Goal: Task Accomplishment & Management: Use online tool/utility

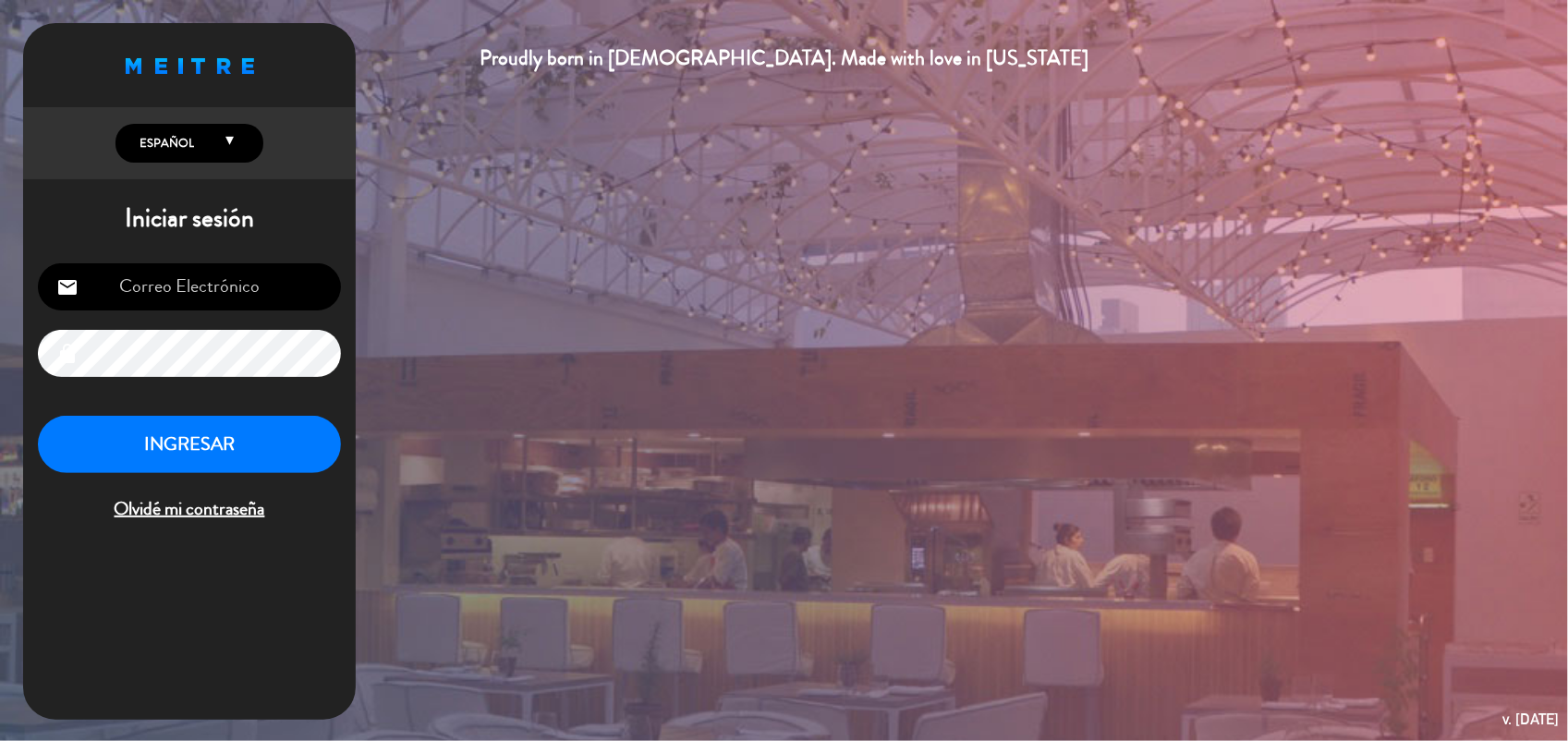
type input "[EMAIL_ADDRESS][DOMAIN_NAME]"
click at [215, 432] on button "INGRESAR" at bounding box center [190, 445] width 303 height 59
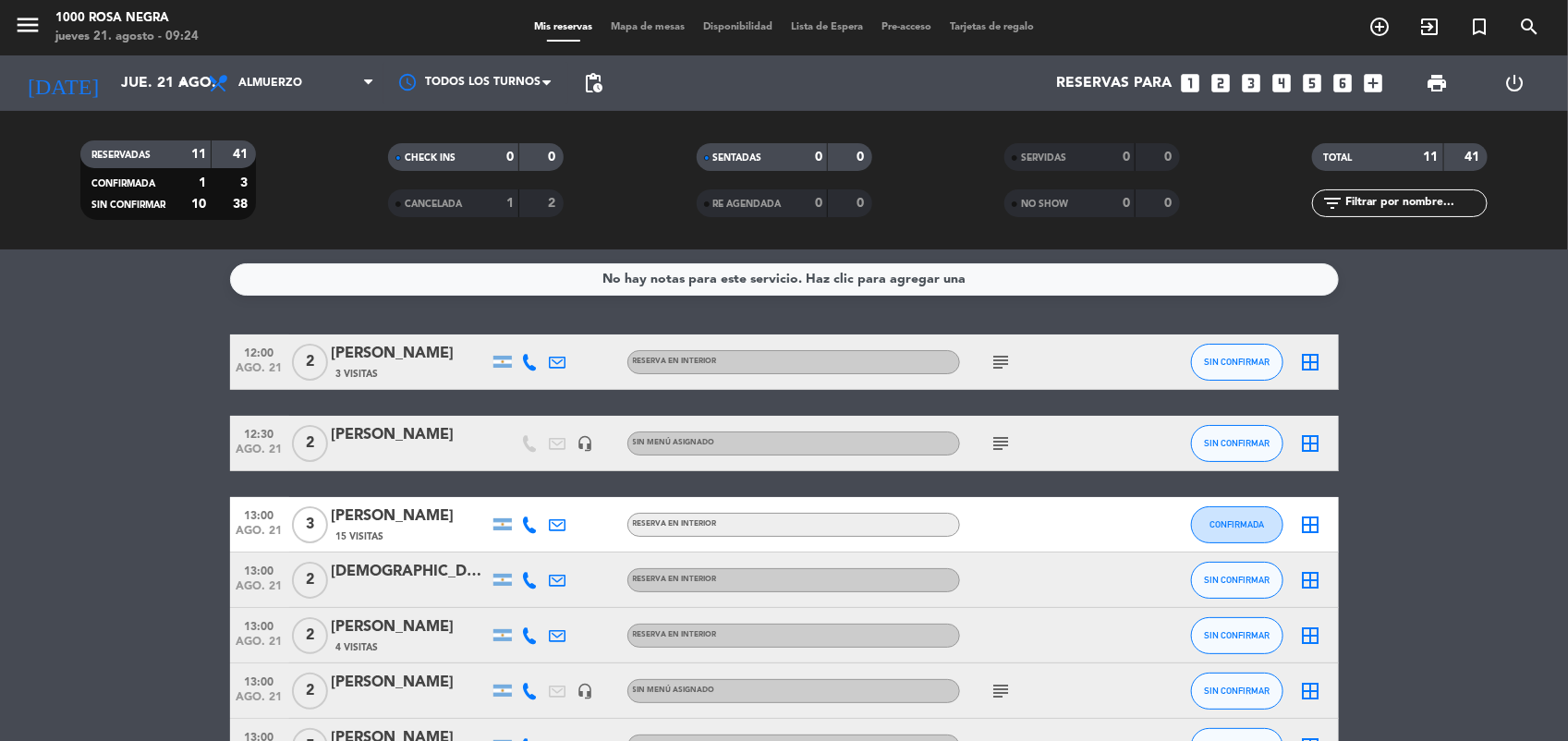
click at [634, 25] on span "Mapa de mesas" at bounding box center [647, 27] width 93 height 10
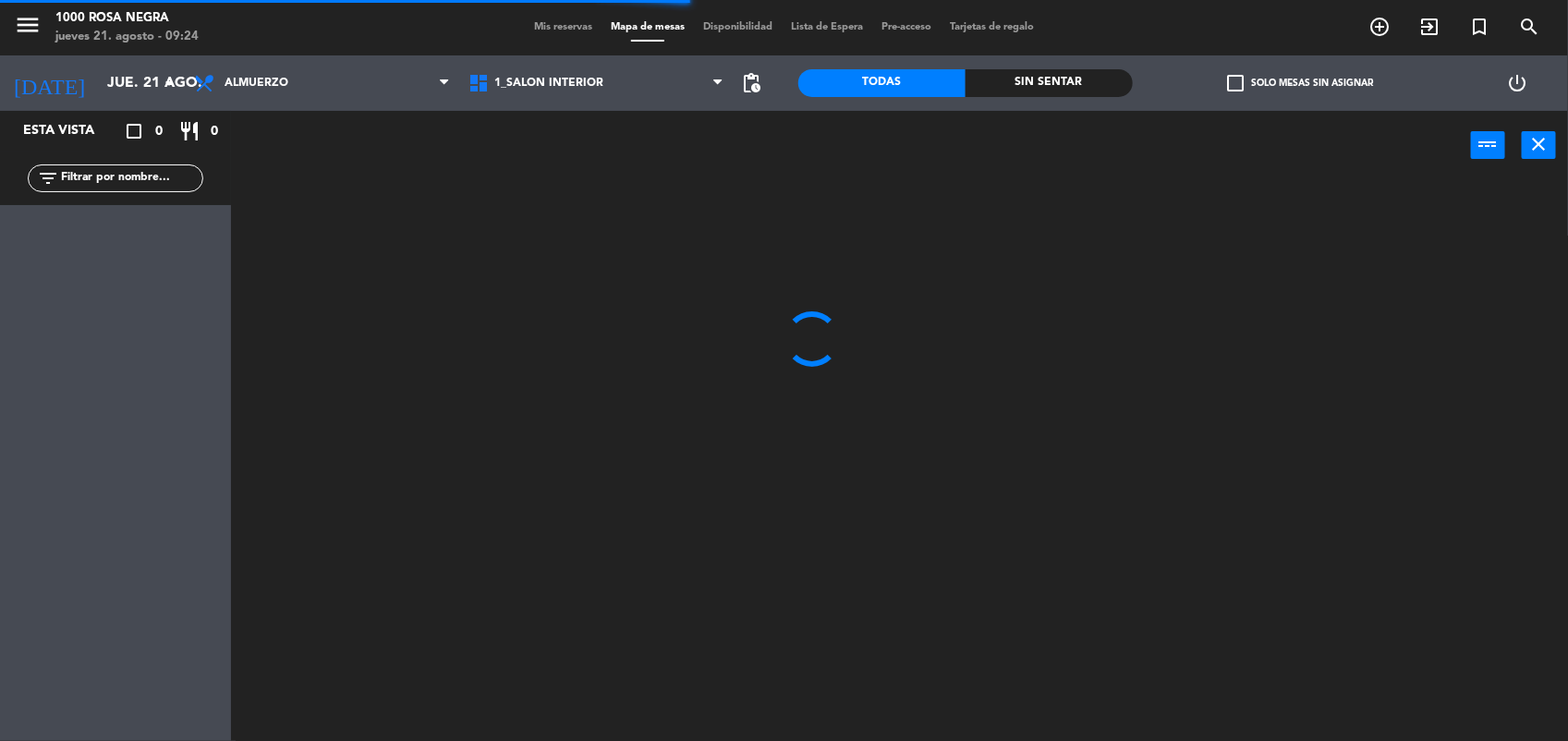
click at [1228, 88] on span "check_box_outline_blank" at bounding box center [1236, 83] width 17 height 17
click at [1300, 83] on input "check_box_outline_blank Solo mesas sin asignar" at bounding box center [1300, 83] width 0 height 0
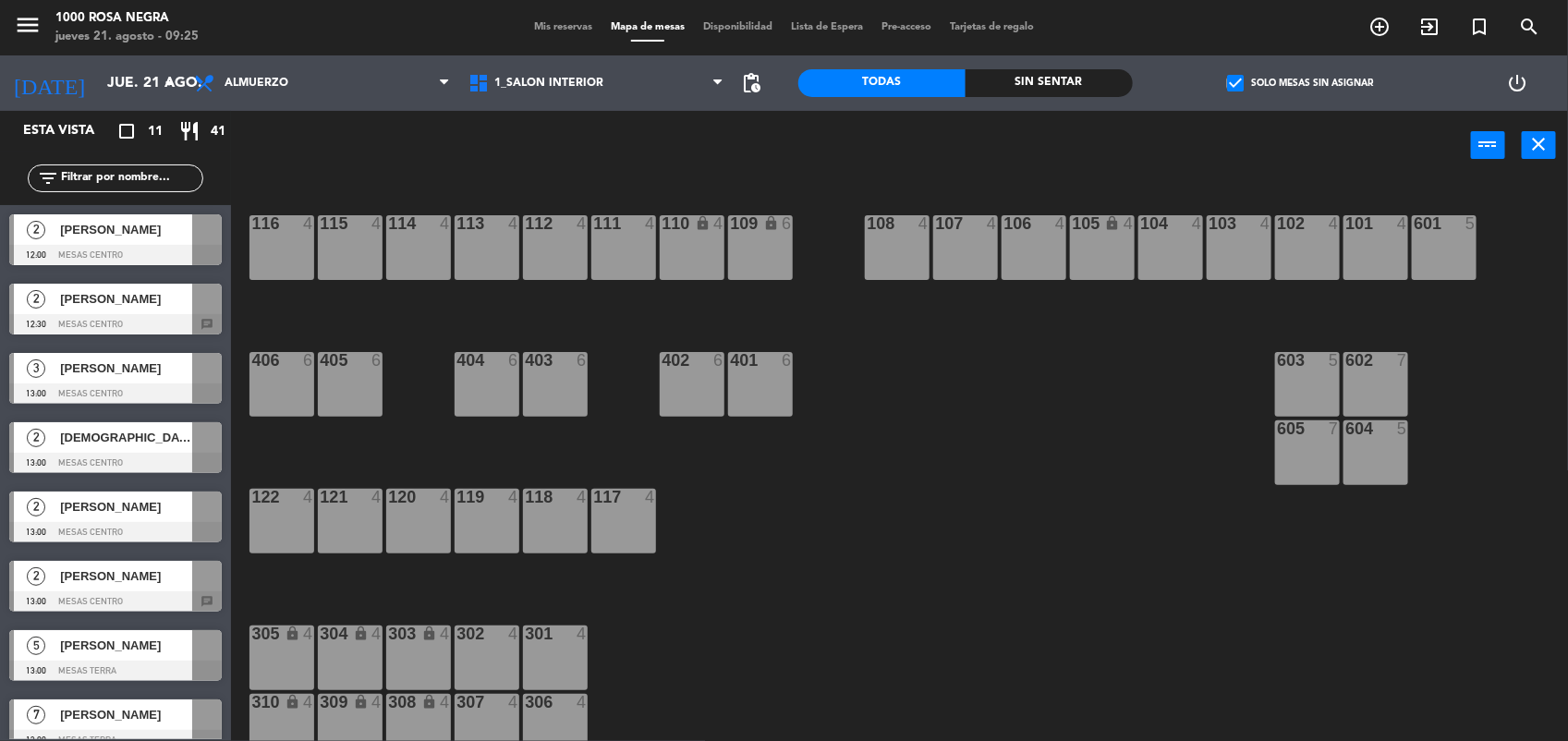
click at [120, 245] on div at bounding box center [114, 255] width 212 height 21
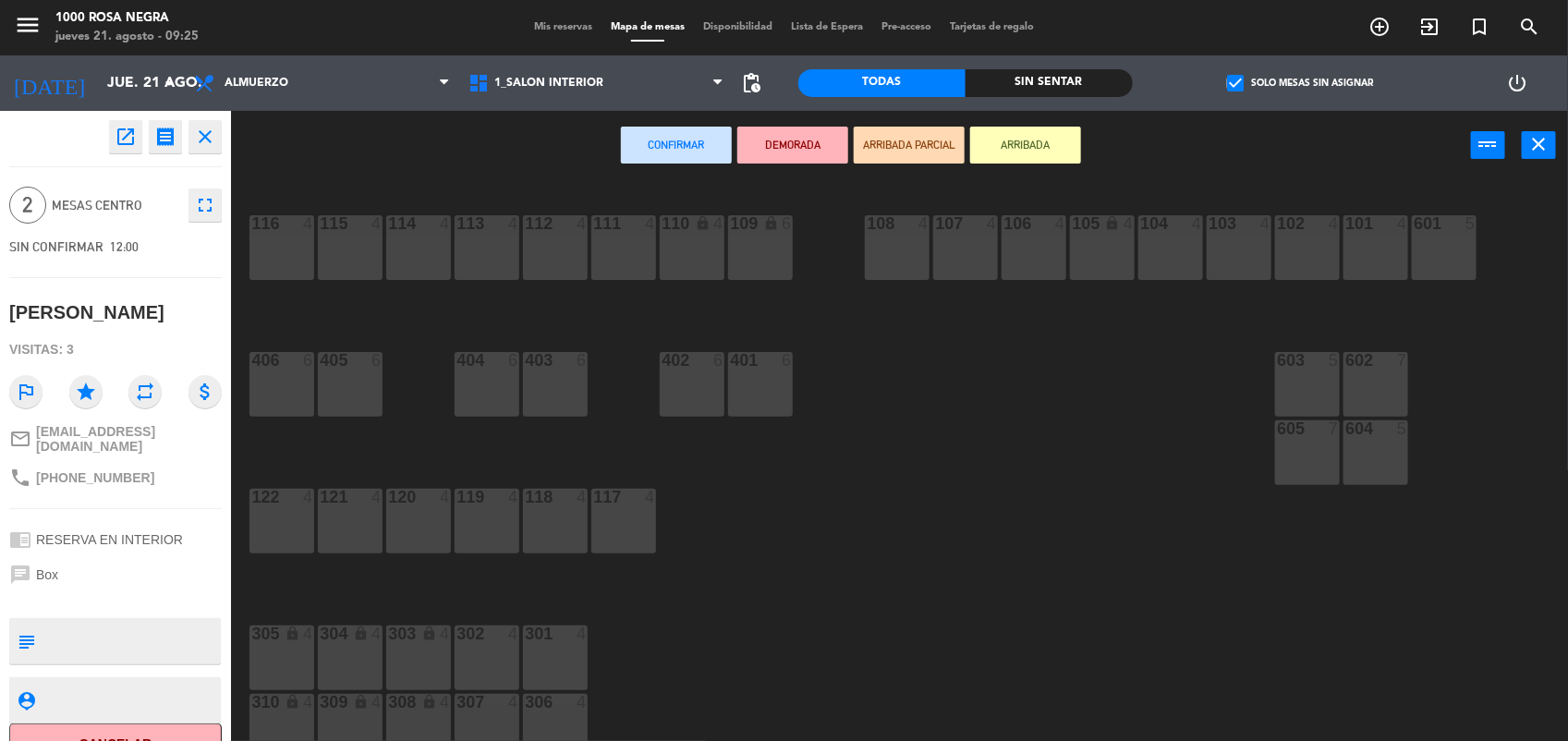
click at [513, 243] on div "113 4" at bounding box center [487, 247] width 65 height 65
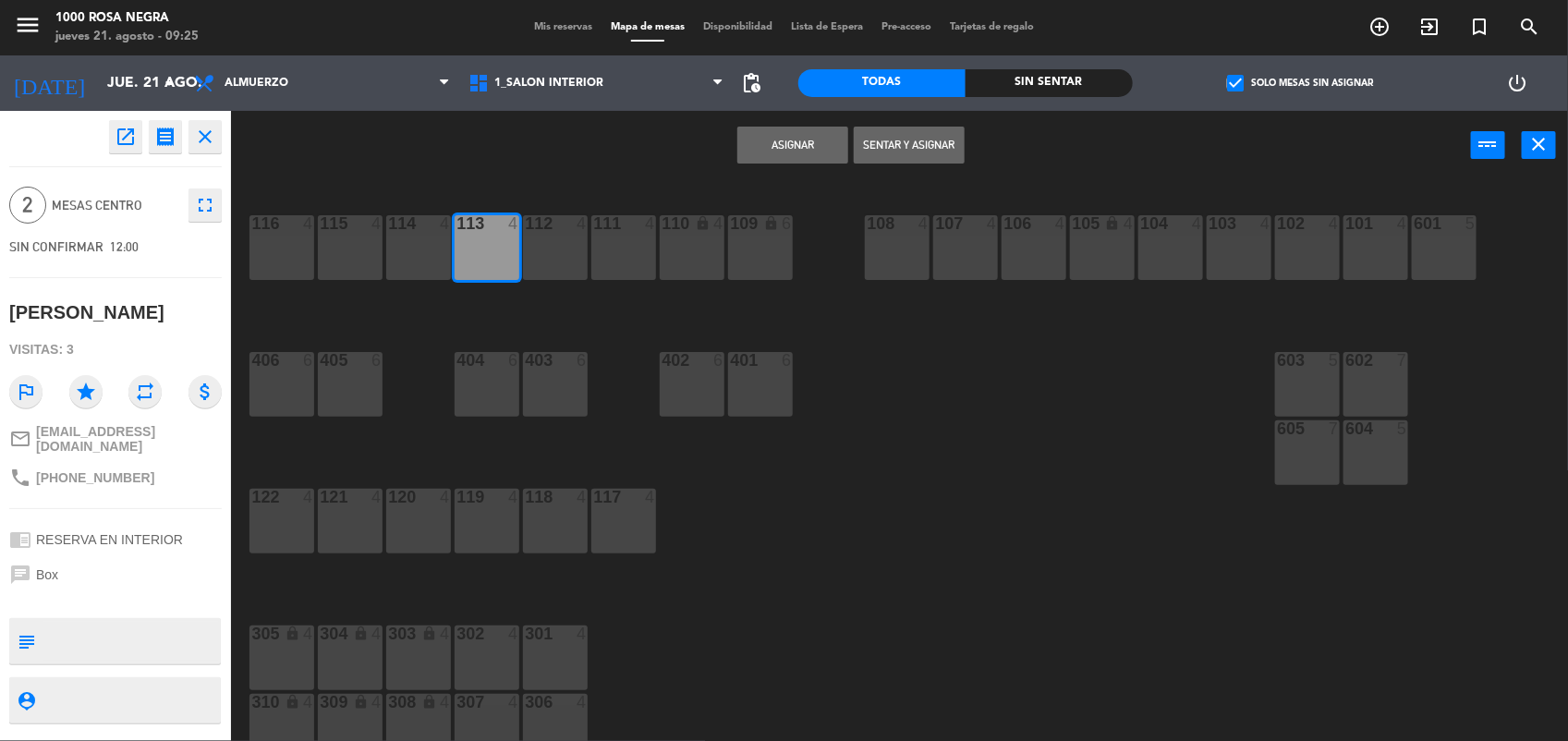
click at [839, 153] on button "Asignar" at bounding box center [792, 146] width 110 height 37
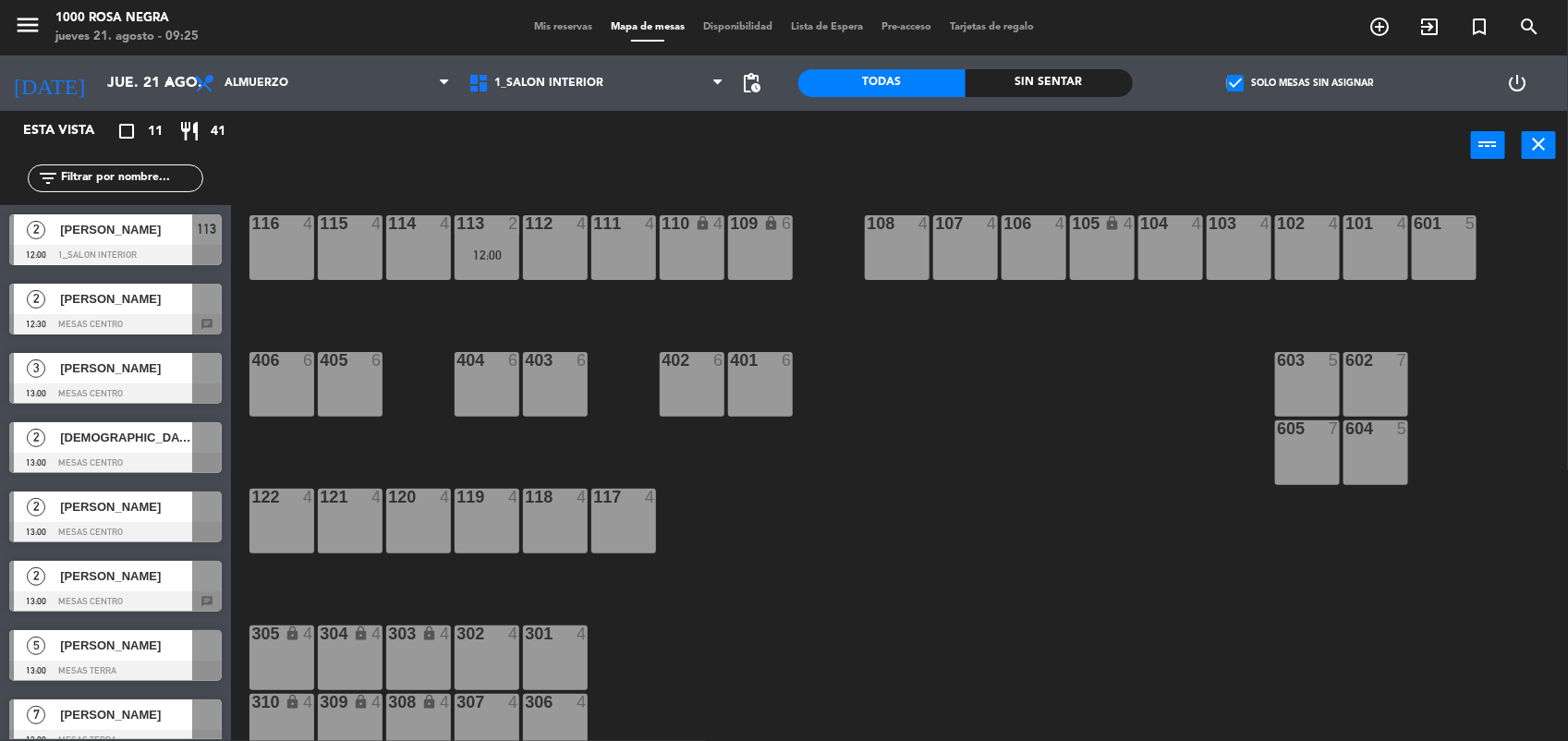
click at [151, 298] on span "[PERSON_NAME]" at bounding box center [125, 299] width 132 height 20
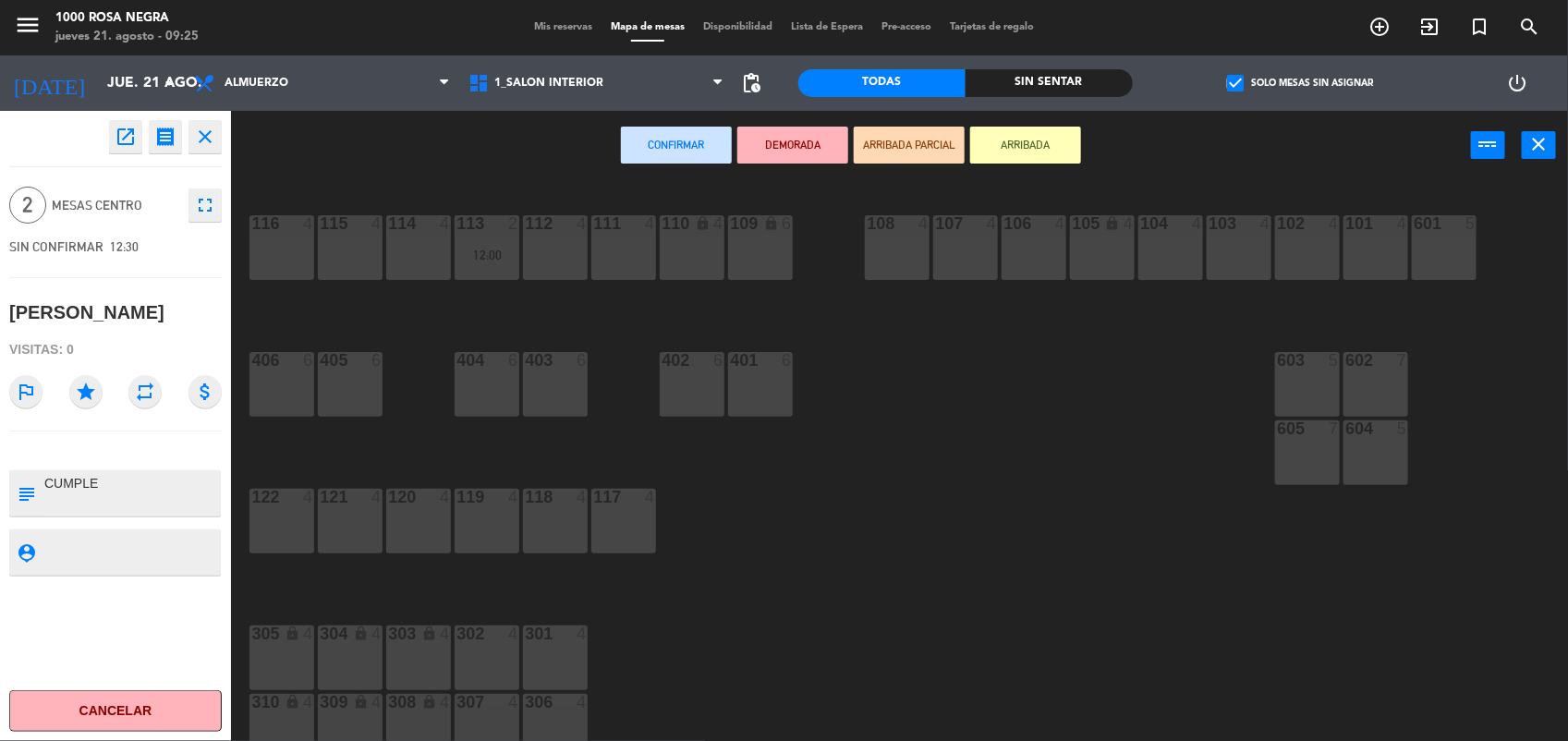
click at [1056, 237] on div "106 4" at bounding box center [1034, 247] width 65 height 65
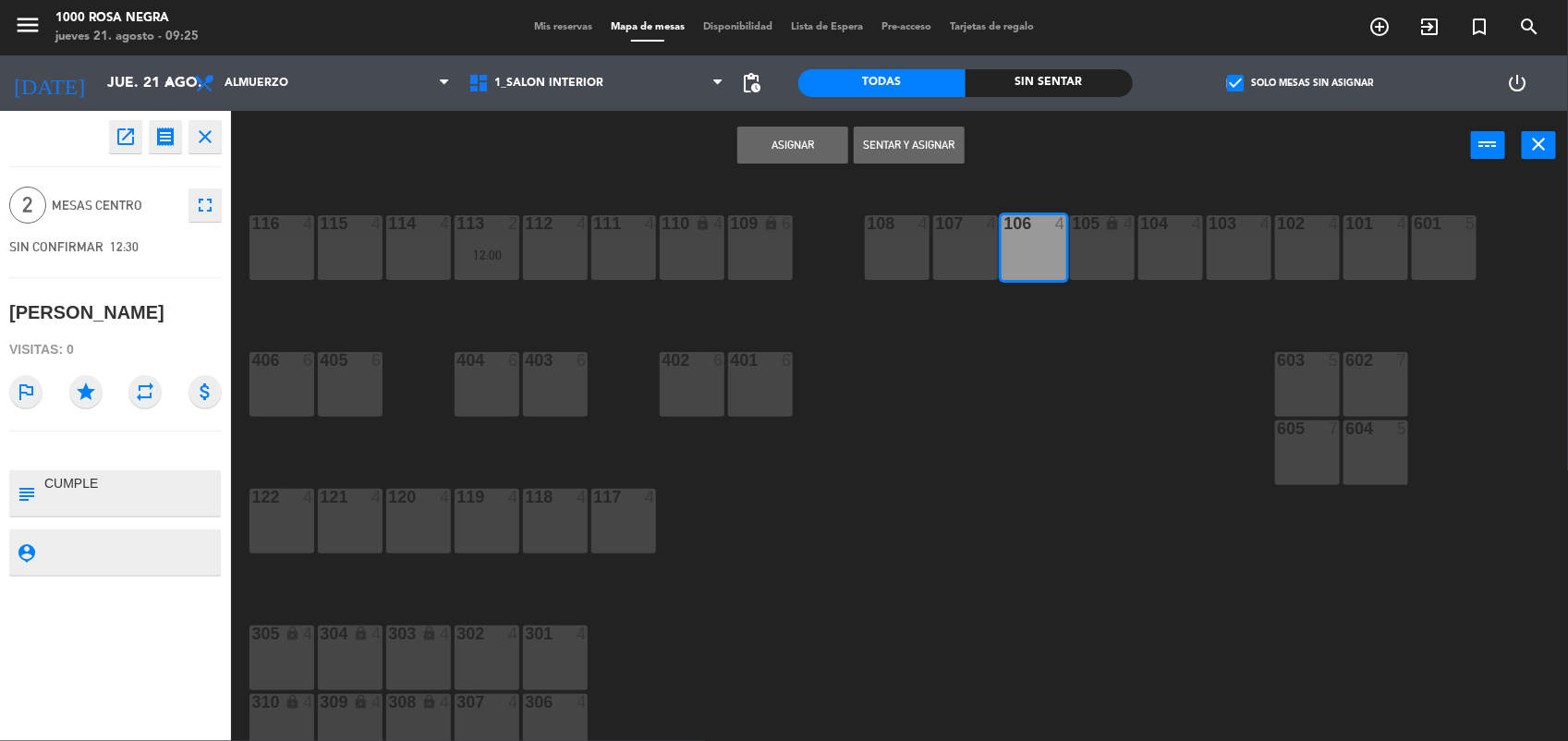
click at [830, 137] on button "Asignar" at bounding box center [792, 146] width 110 height 37
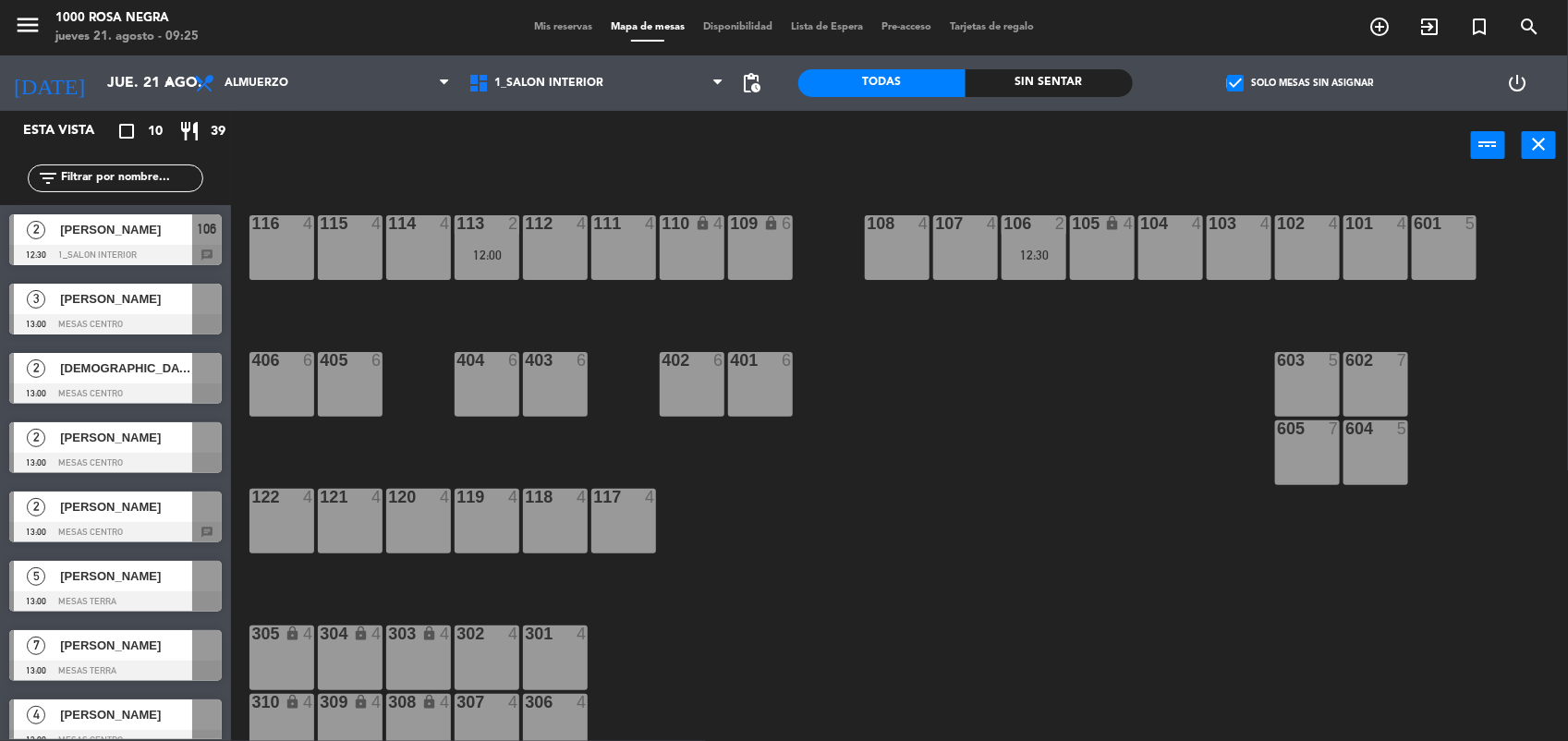
click at [152, 312] on div "[PERSON_NAME]" at bounding box center [125, 298] width 134 height 30
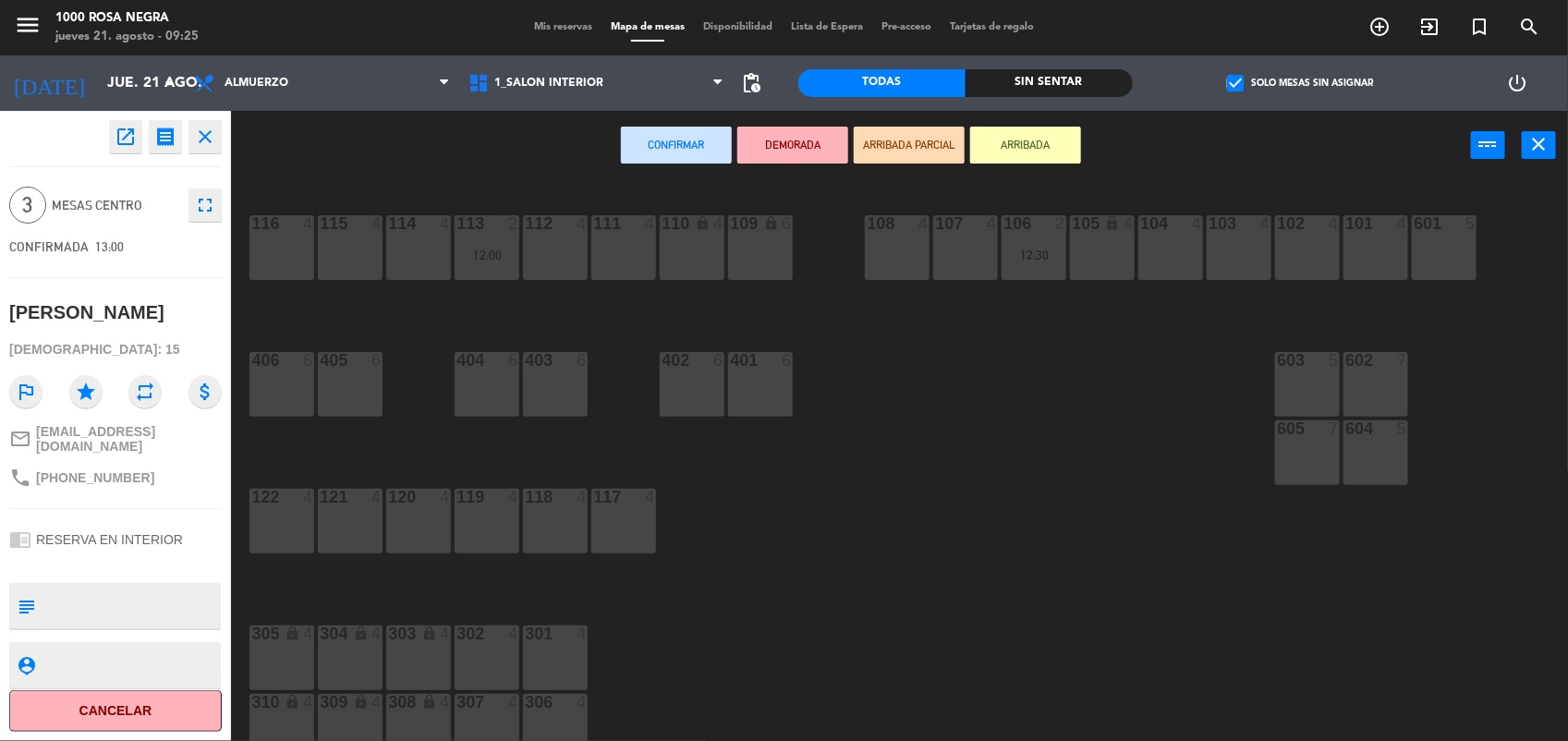
click at [280, 249] on div "116 4" at bounding box center [282, 247] width 65 height 65
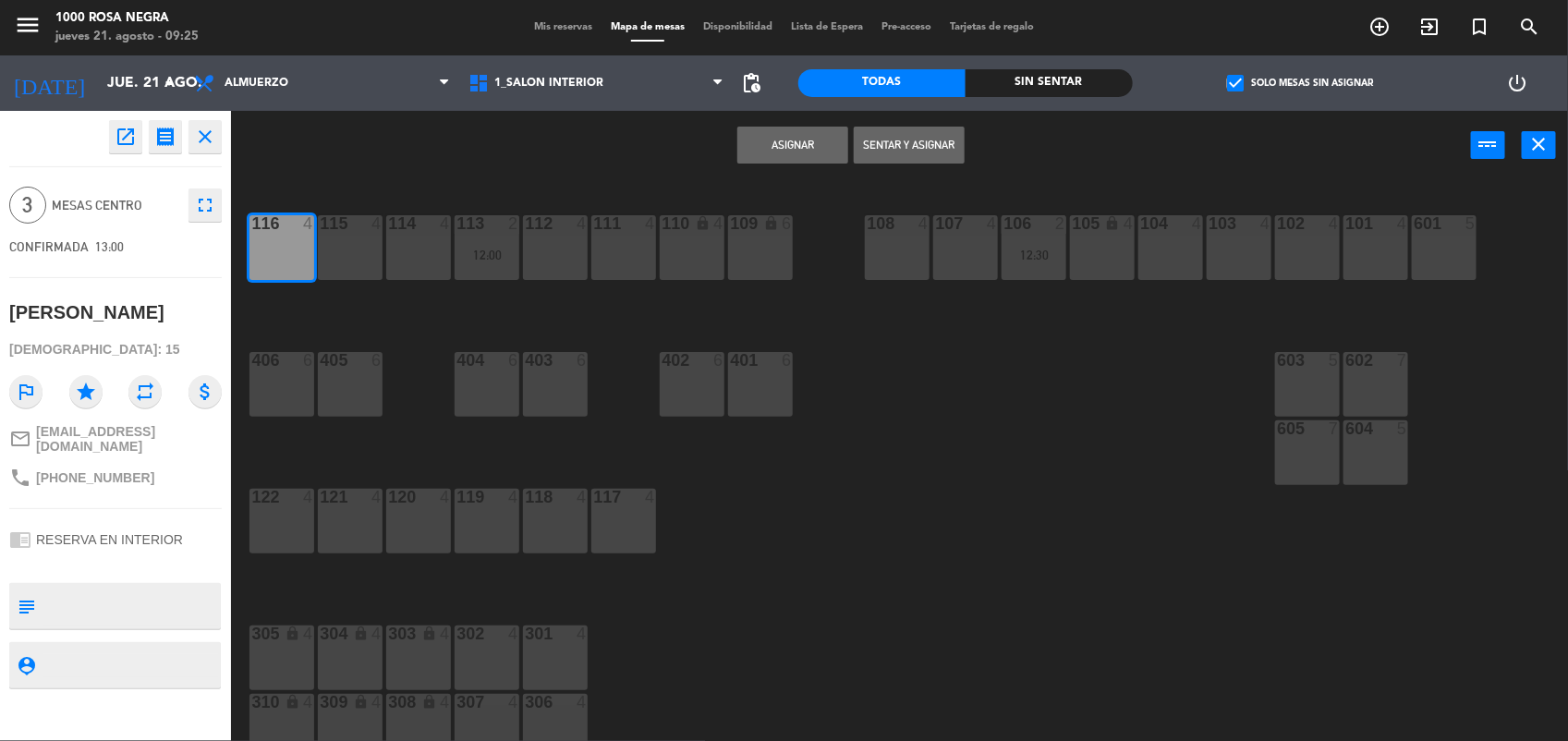
click at [761, 146] on button "Asignar" at bounding box center [792, 146] width 110 height 37
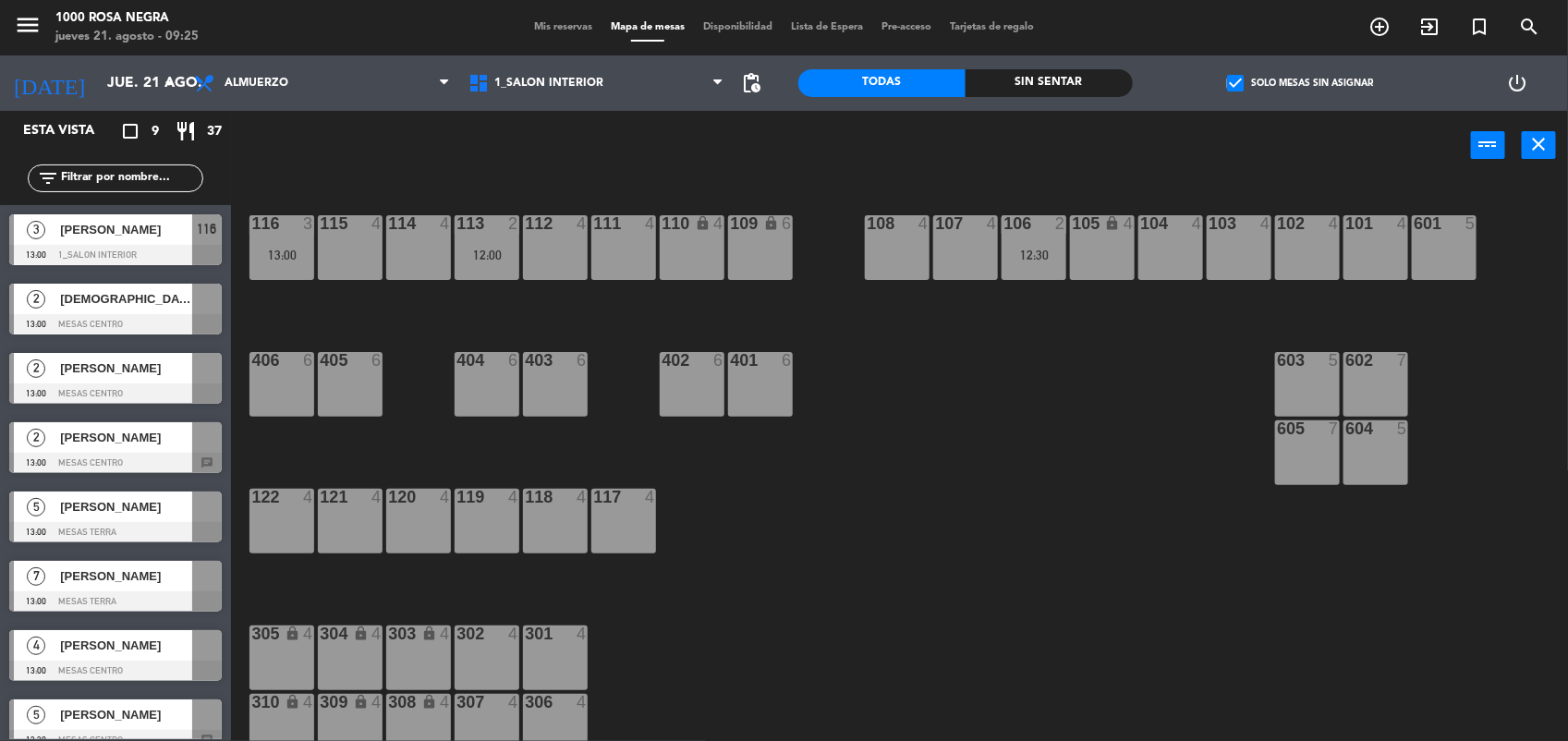
click at [109, 374] on span "[PERSON_NAME]" at bounding box center [125, 369] width 132 height 20
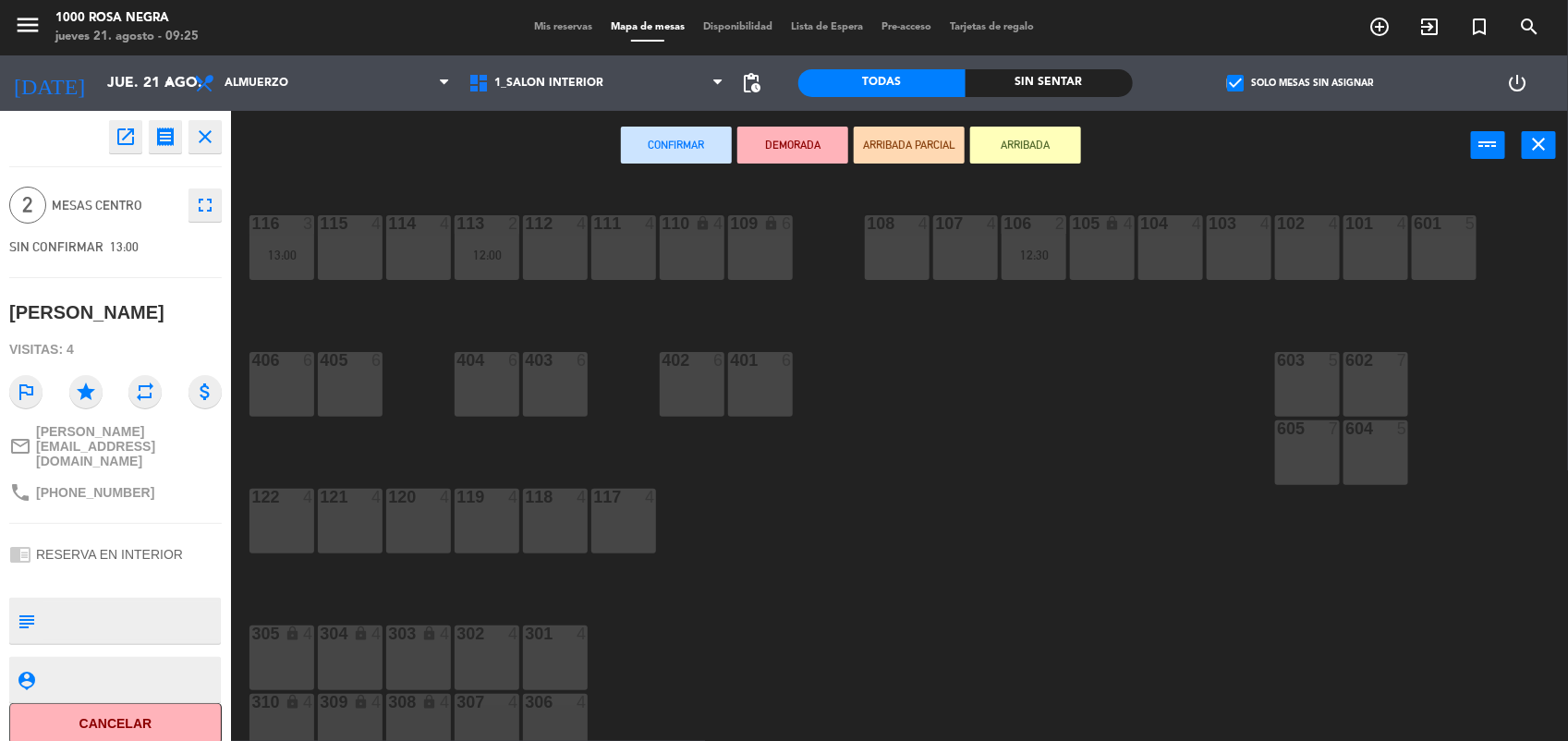
click at [1159, 241] on div "104 4" at bounding box center [1171, 247] width 65 height 65
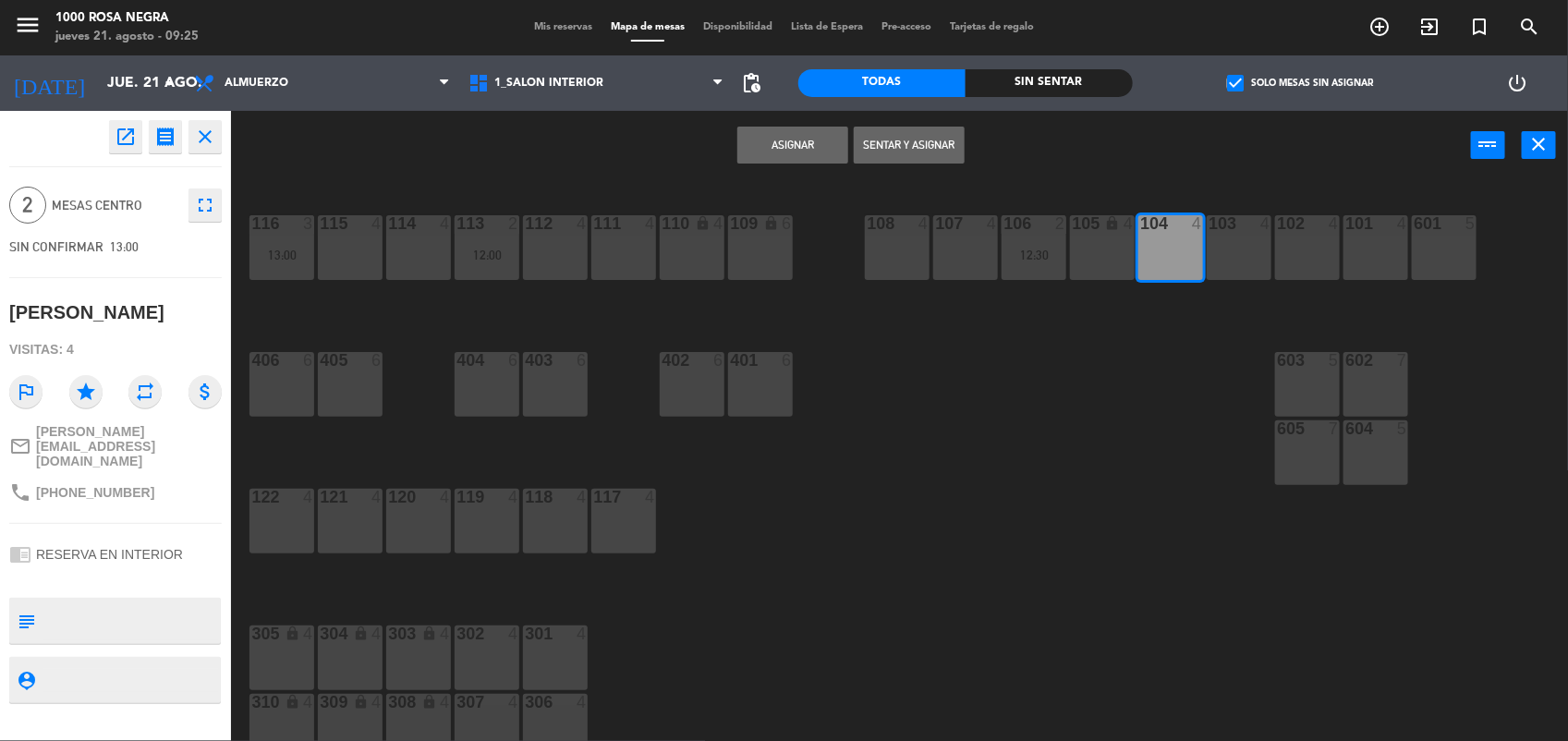
click at [808, 148] on button "Asignar" at bounding box center [792, 146] width 110 height 37
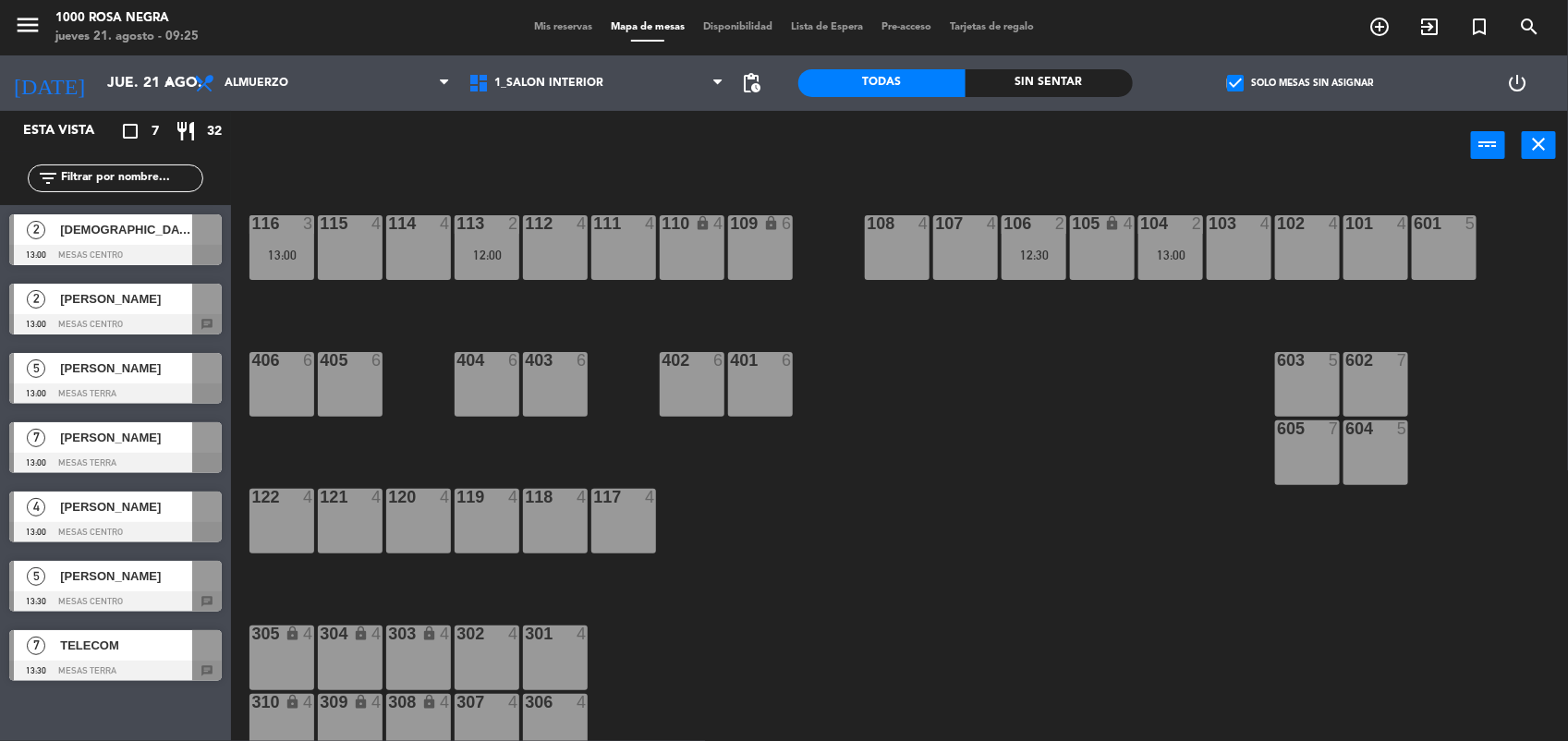
click at [185, 247] on div at bounding box center [114, 255] width 212 height 21
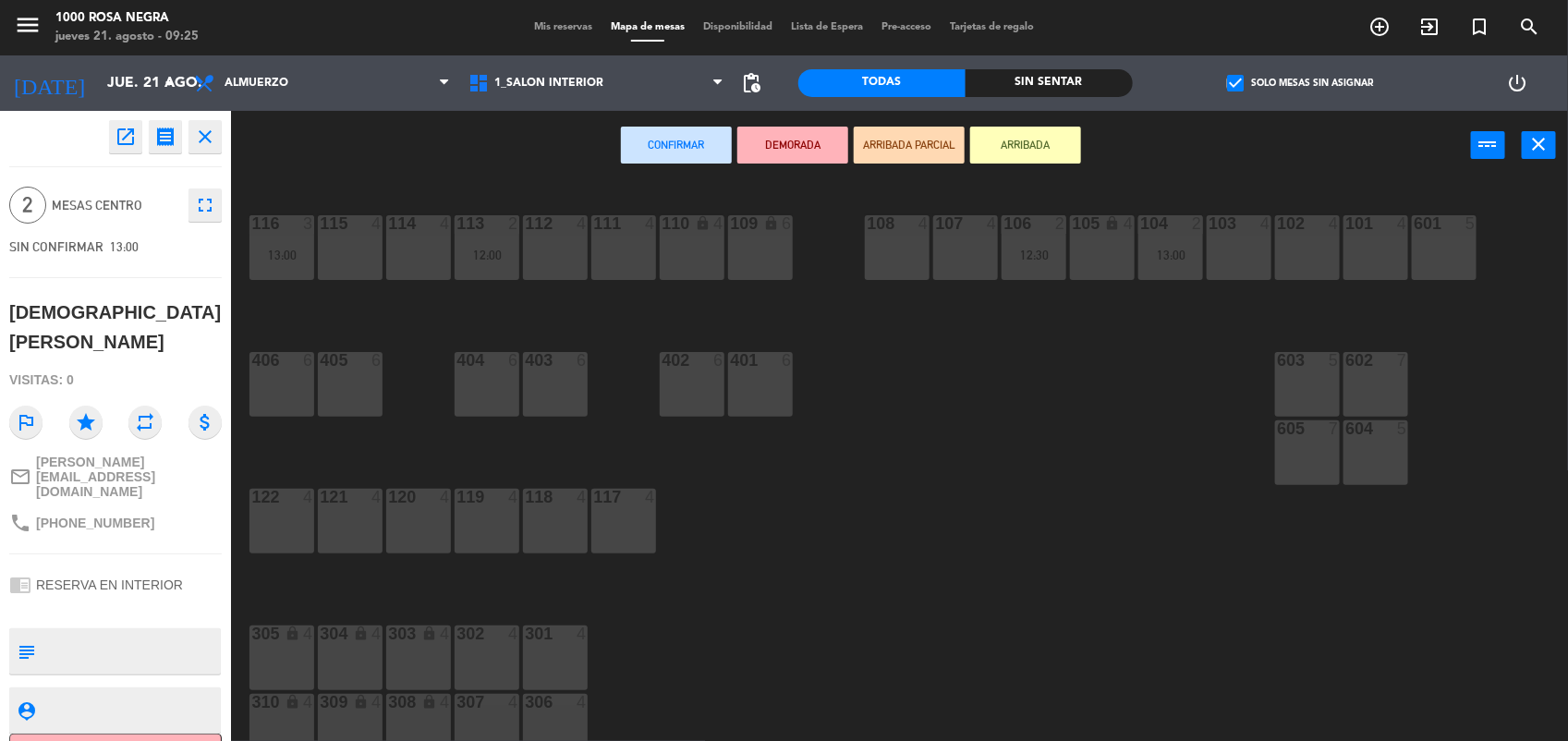
click at [1249, 269] on div "103 4" at bounding box center [1240, 247] width 65 height 65
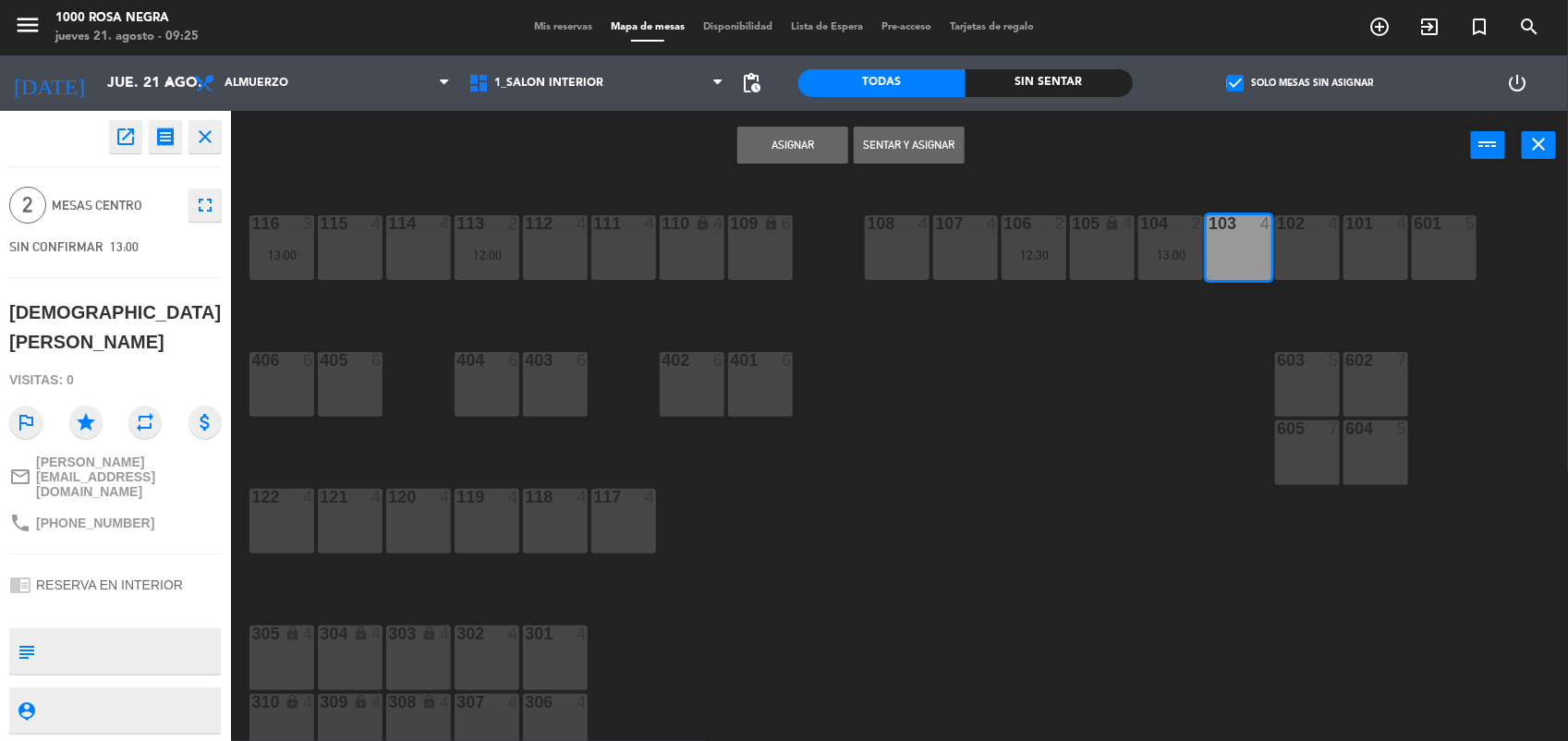
click at [822, 153] on button "Asignar" at bounding box center [792, 146] width 110 height 37
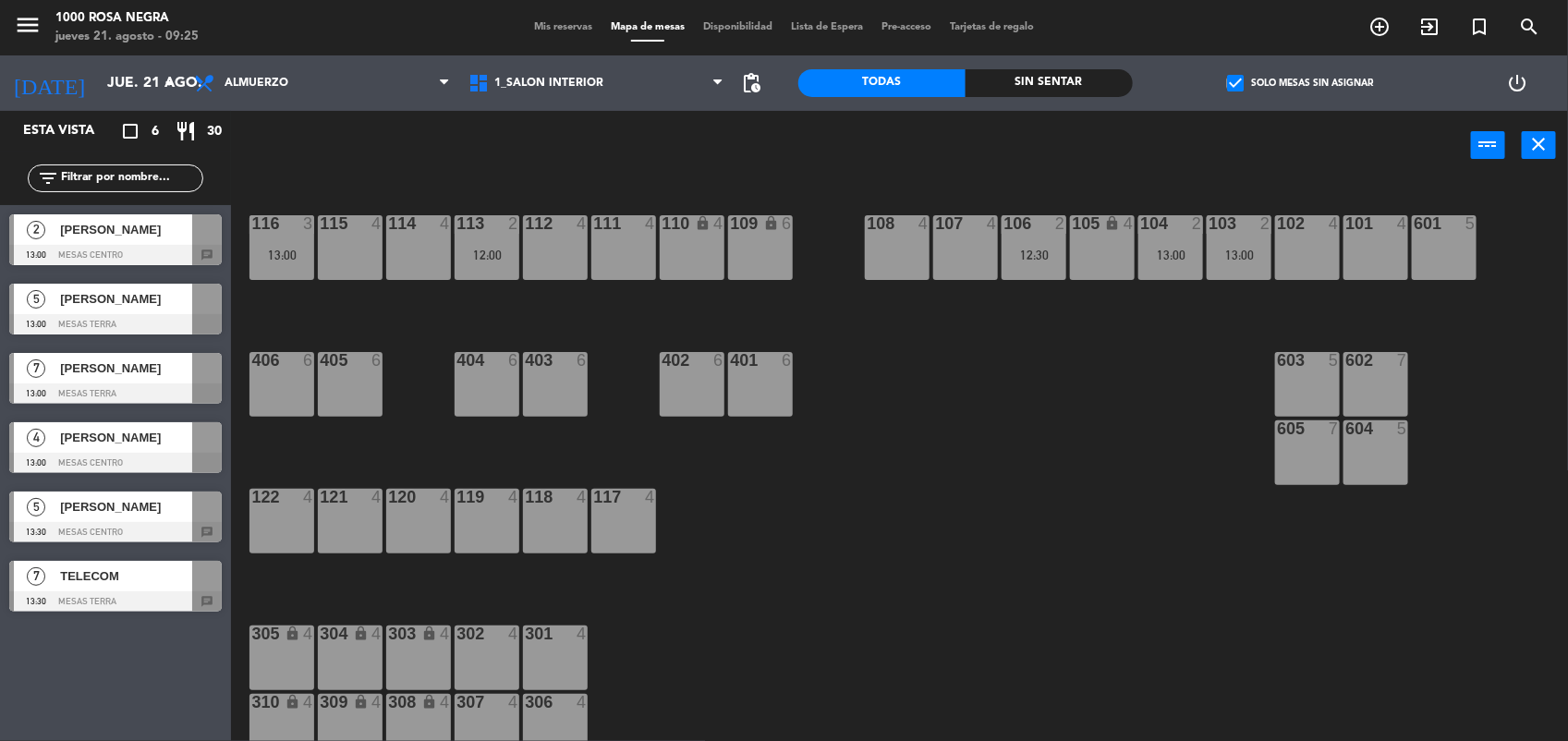
click at [125, 238] on span "[PERSON_NAME]" at bounding box center [125, 230] width 132 height 20
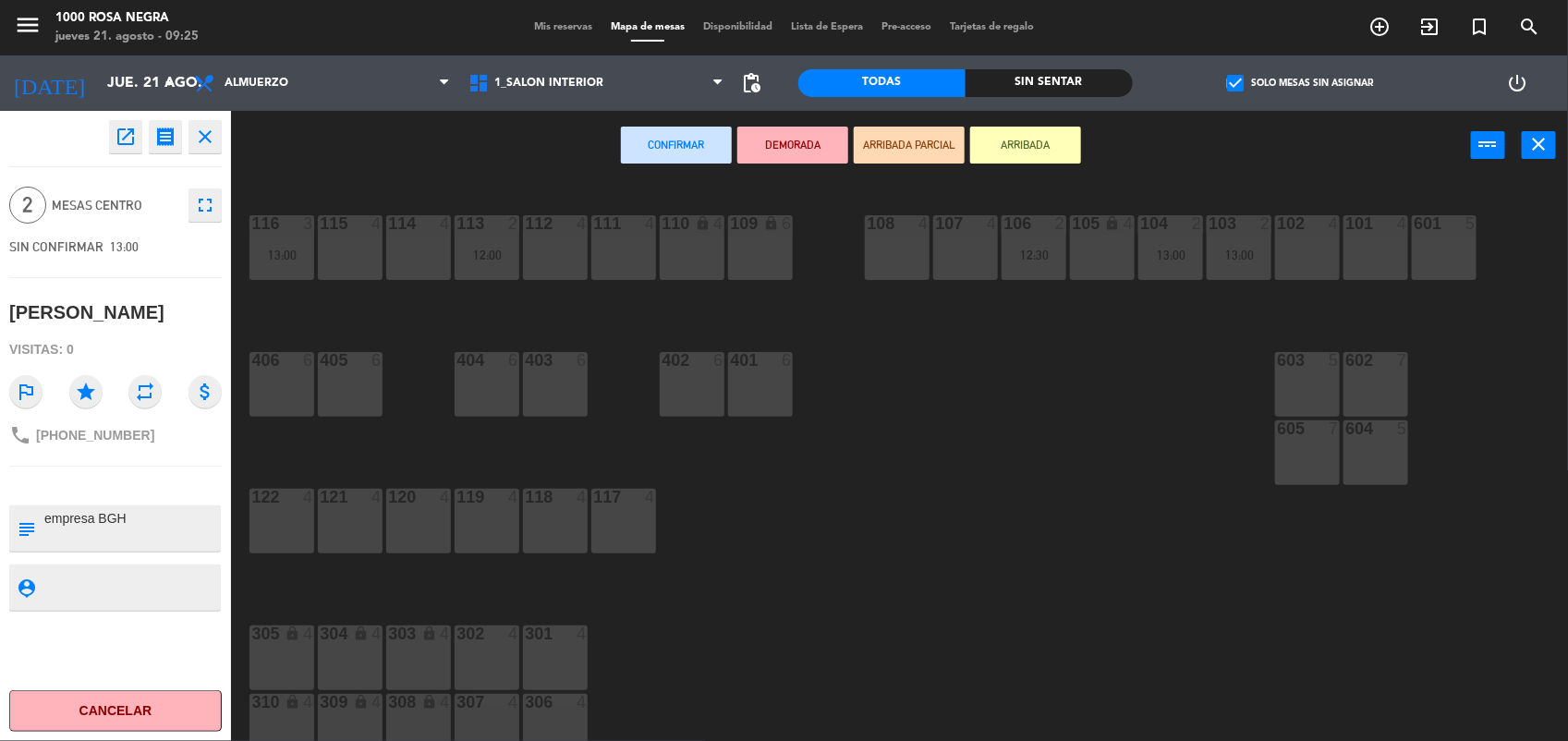
click at [534, 525] on div "118 4" at bounding box center [555, 521] width 65 height 65
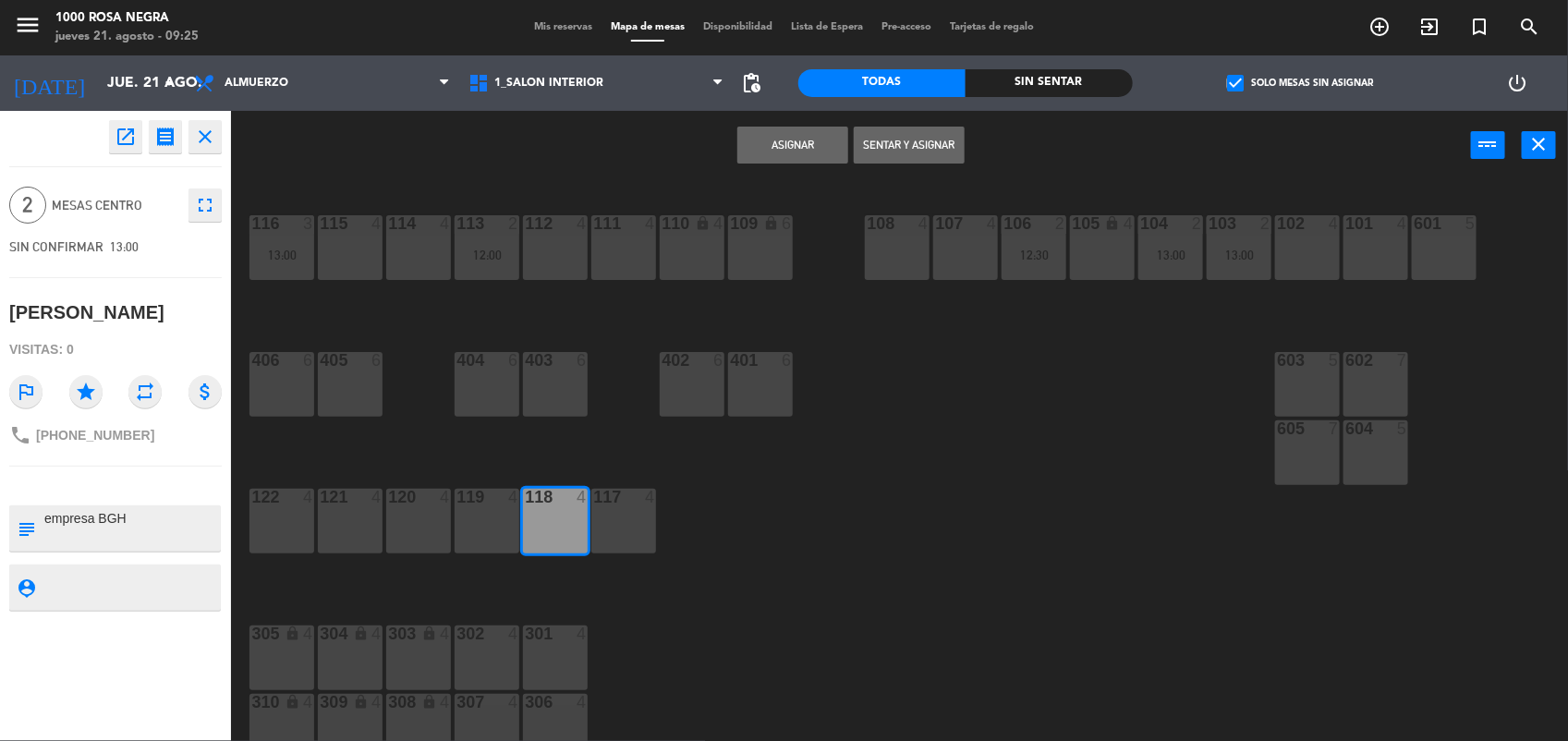
click at [800, 144] on button "Asignar" at bounding box center [792, 146] width 110 height 37
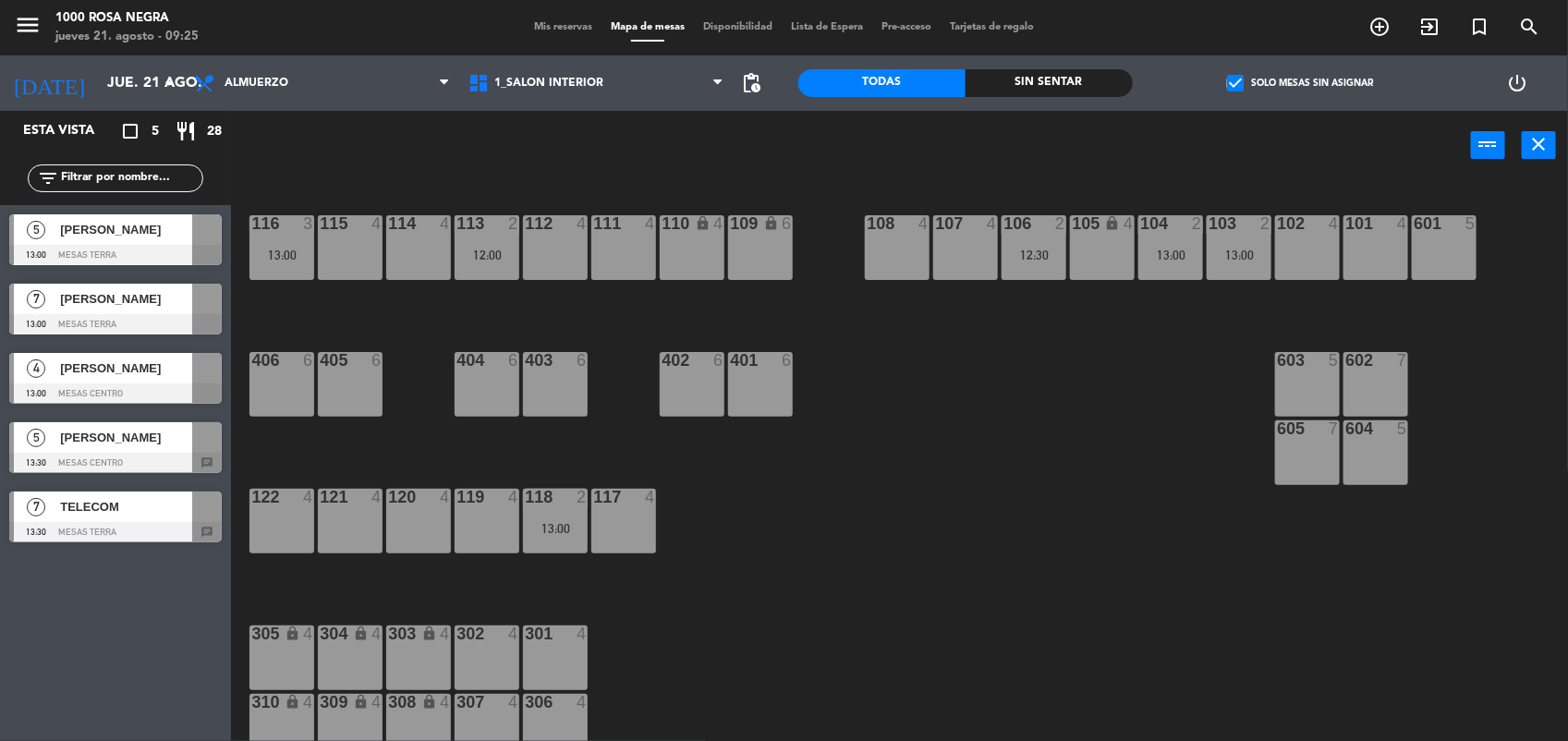
click at [800, 144] on div "power_input close" at bounding box center [850, 146] width 1241 height 70
click at [183, 223] on span "[PERSON_NAME]" at bounding box center [125, 230] width 132 height 20
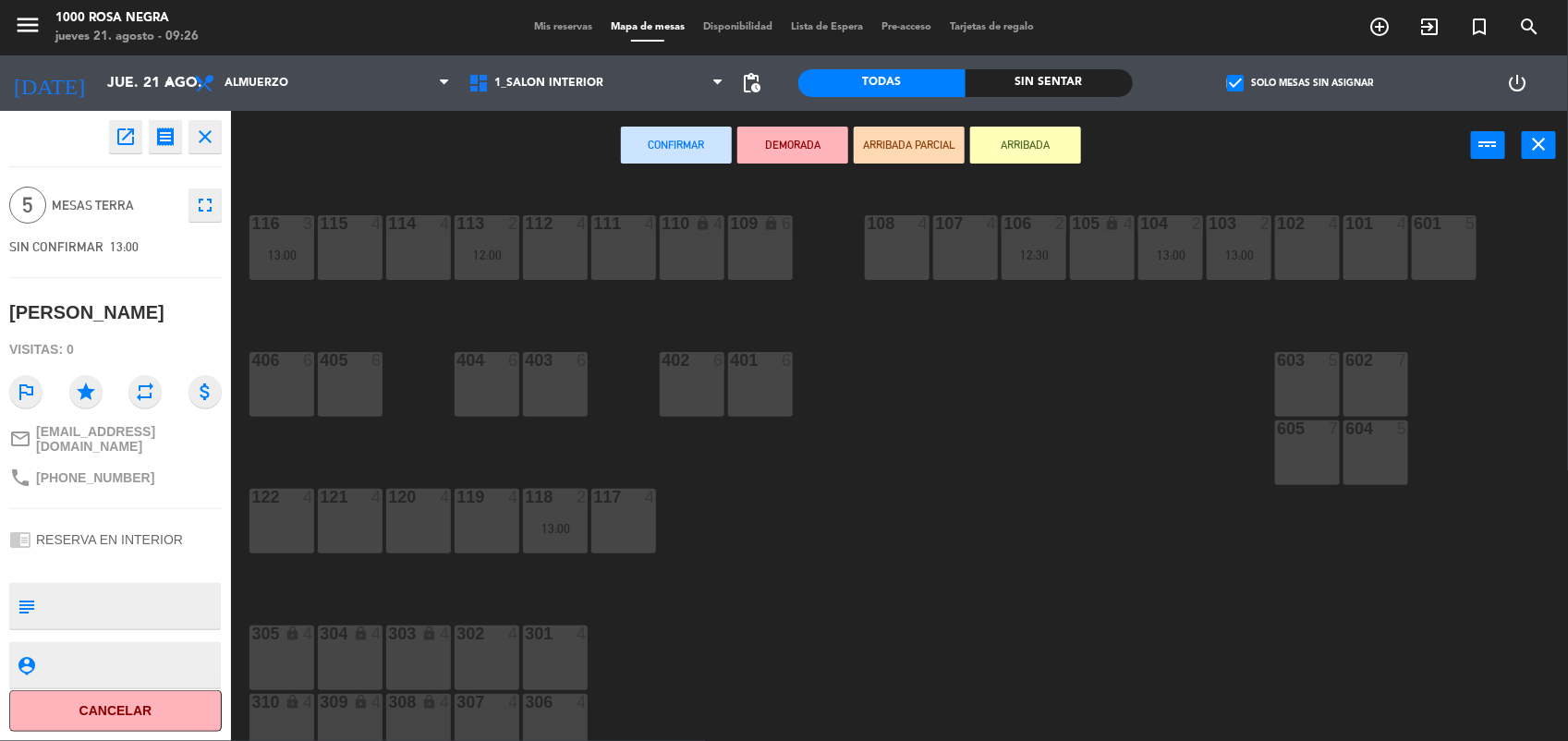
click at [1279, 367] on div "603" at bounding box center [1278, 360] width 1 height 17
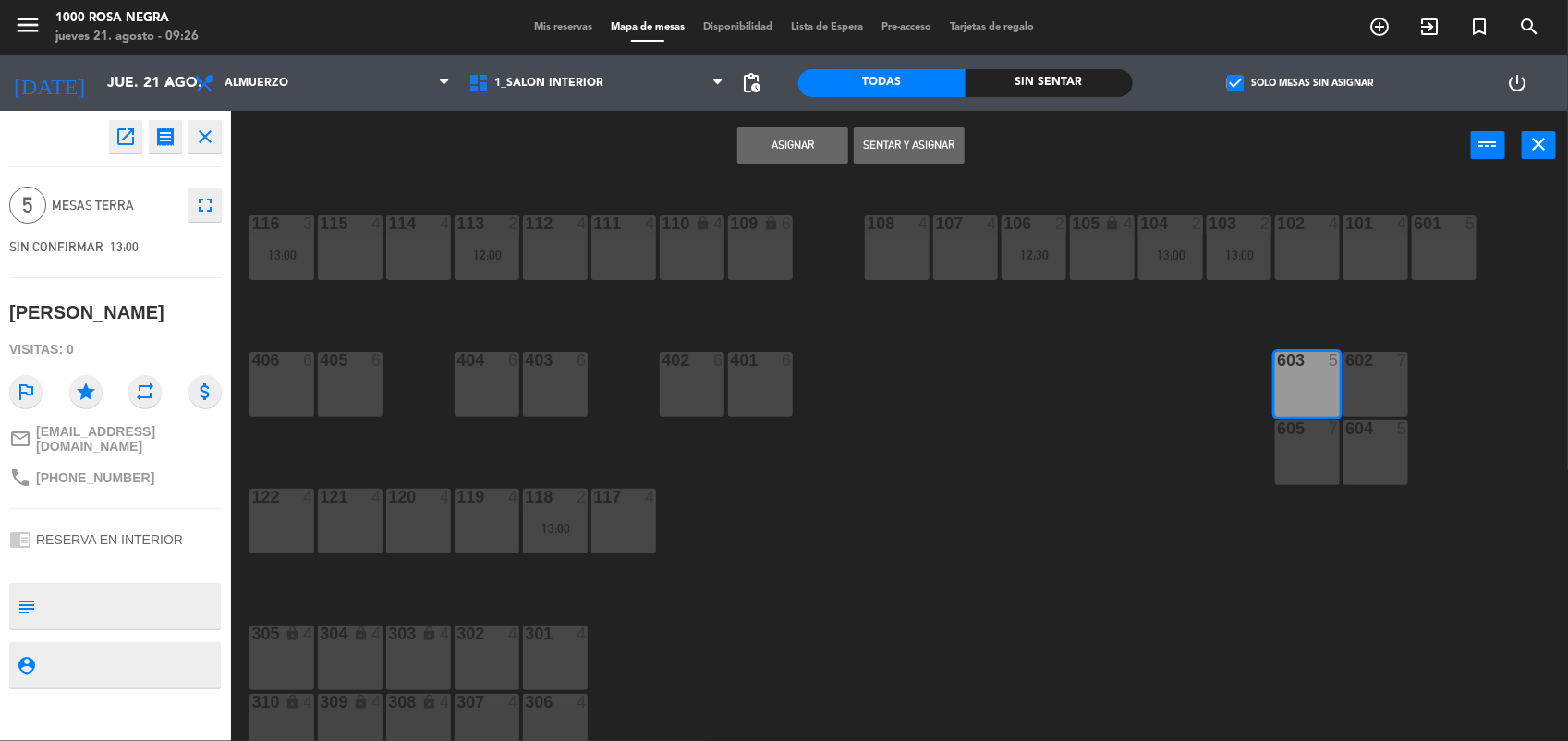
click at [805, 150] on button "Asignar" at bounding box center [792, 146] width 110 height 37
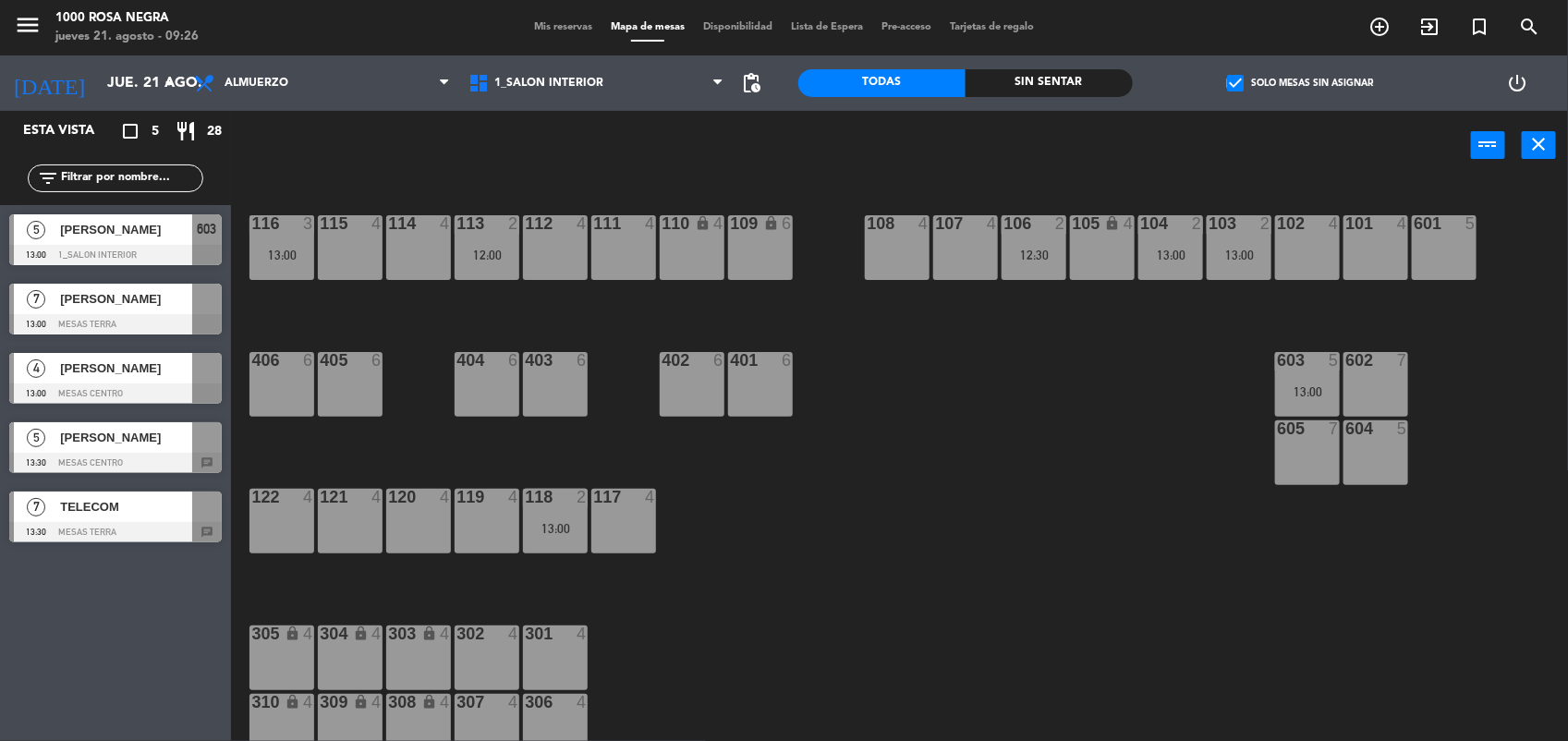
click at [186, 294] on span "[PERSON_NAME]" at bounding box center [125, 299] width 132 height 20
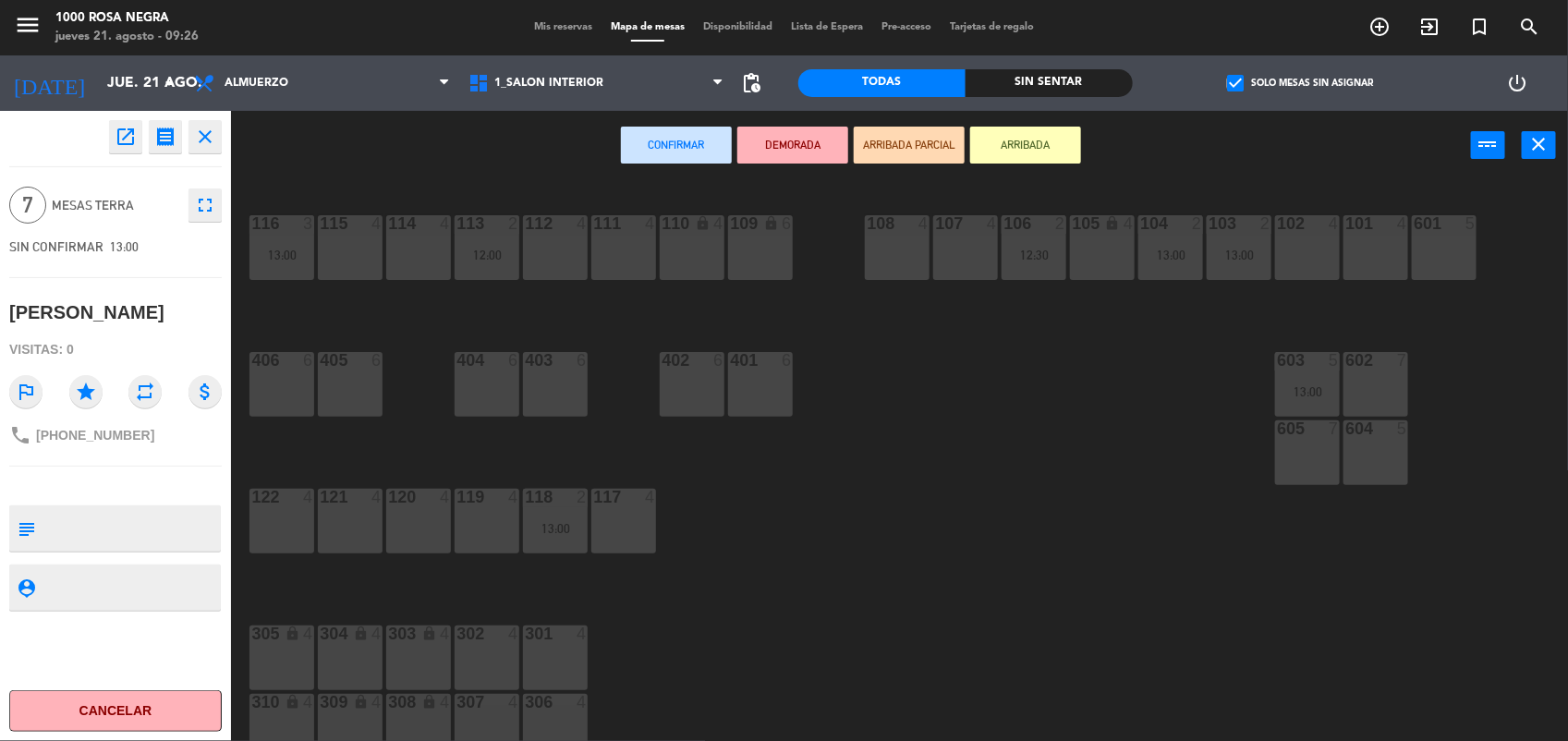
click at [1386, 380] on div "602 7" at bounding box center [1376, 384] width 65 height 65
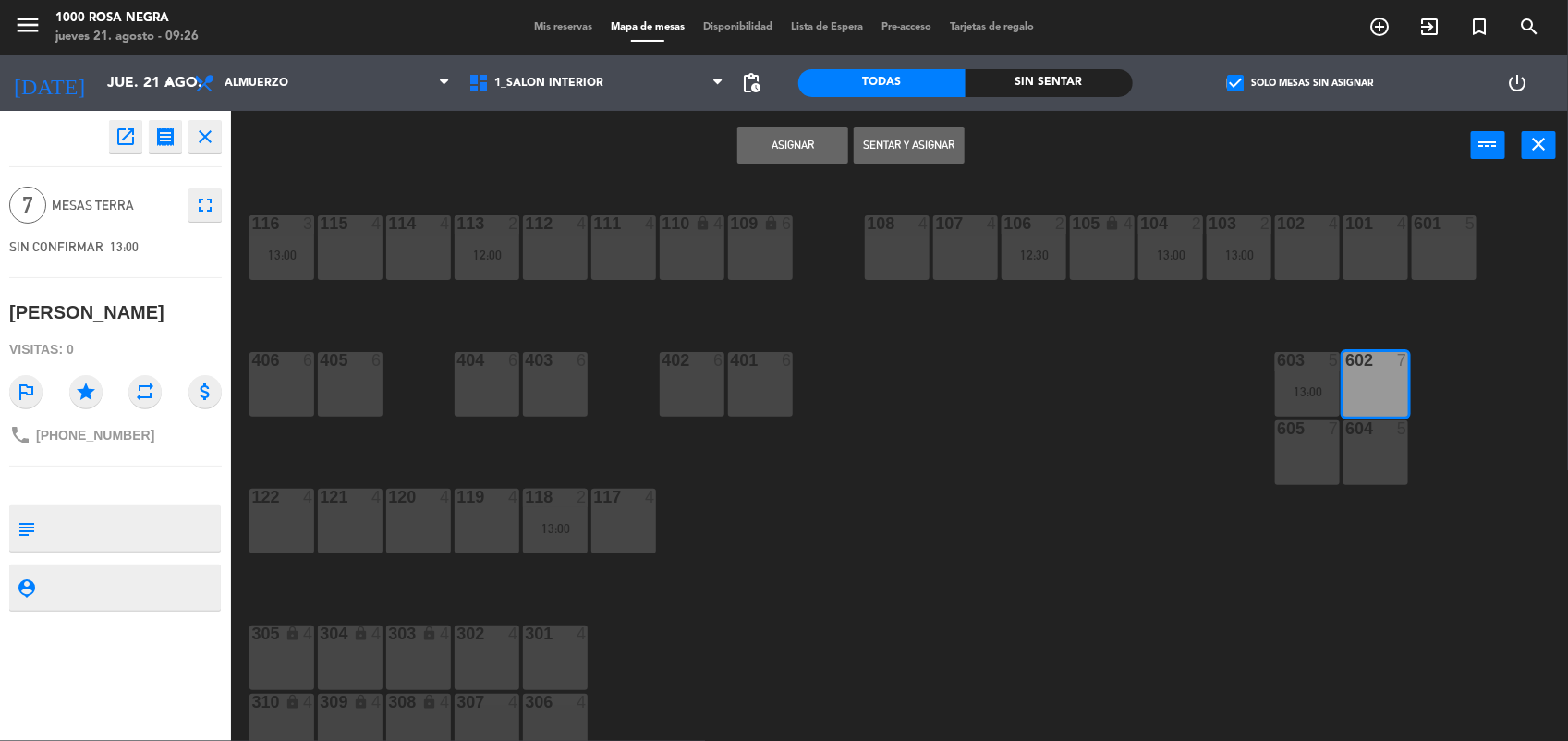
click at [827, 149] on button "Asignar" at bounding box center [792, 146] width 110 height 37
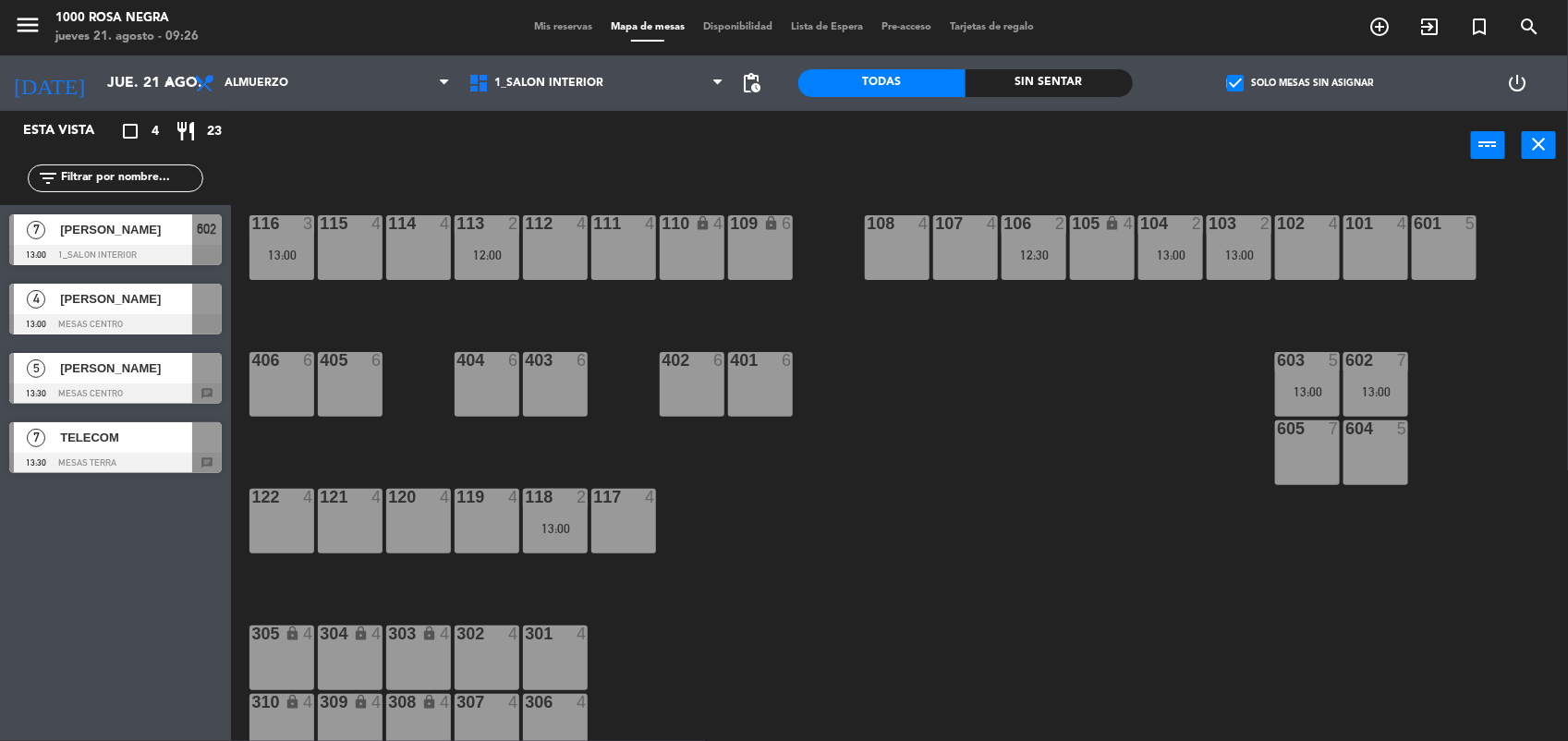
click at [125, 450] on div "TELECOM" at bounding box center [125, 437] width 134 height 30
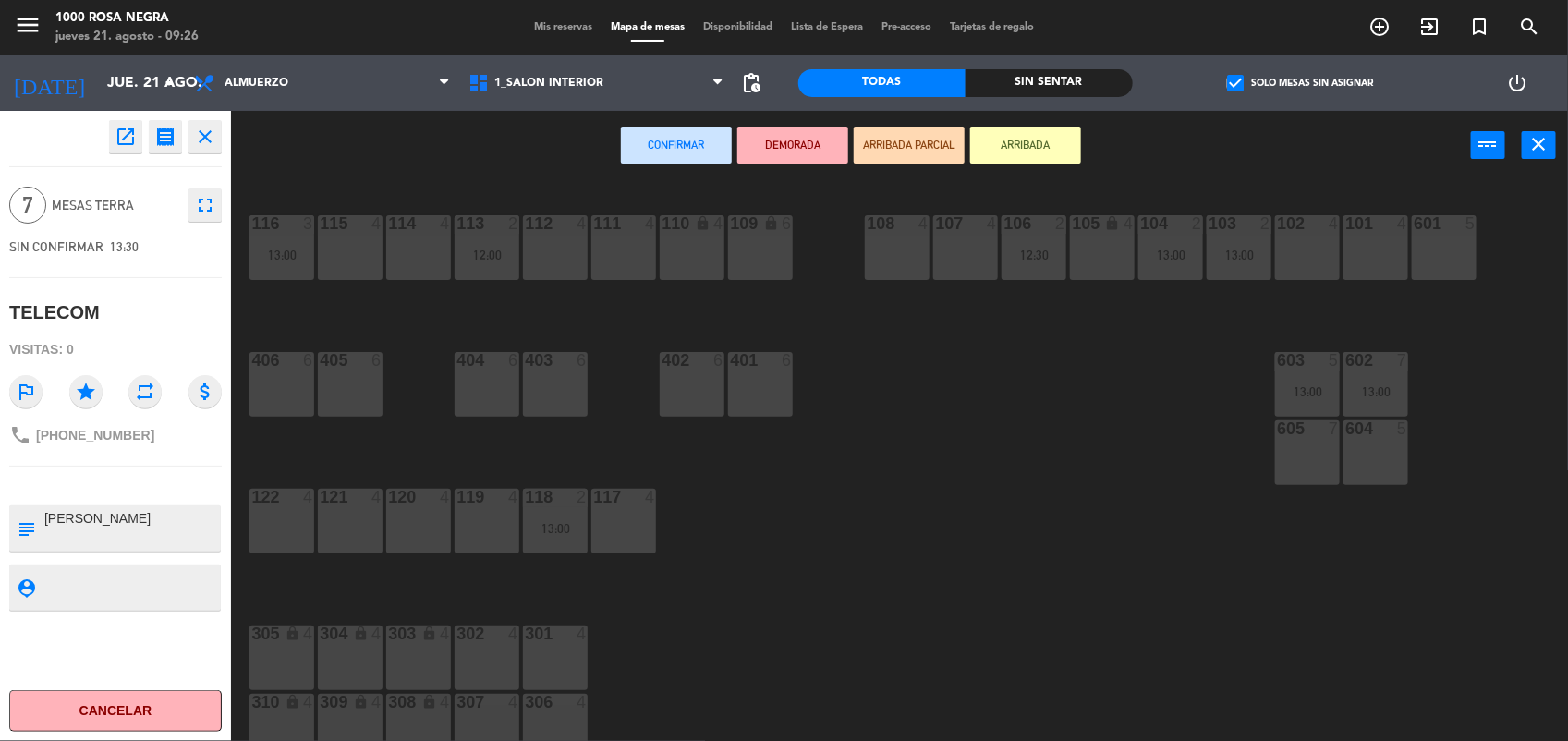
click at [1298, 453] on div "605 7" at bounding box center [1308, 453] width 65 height 65
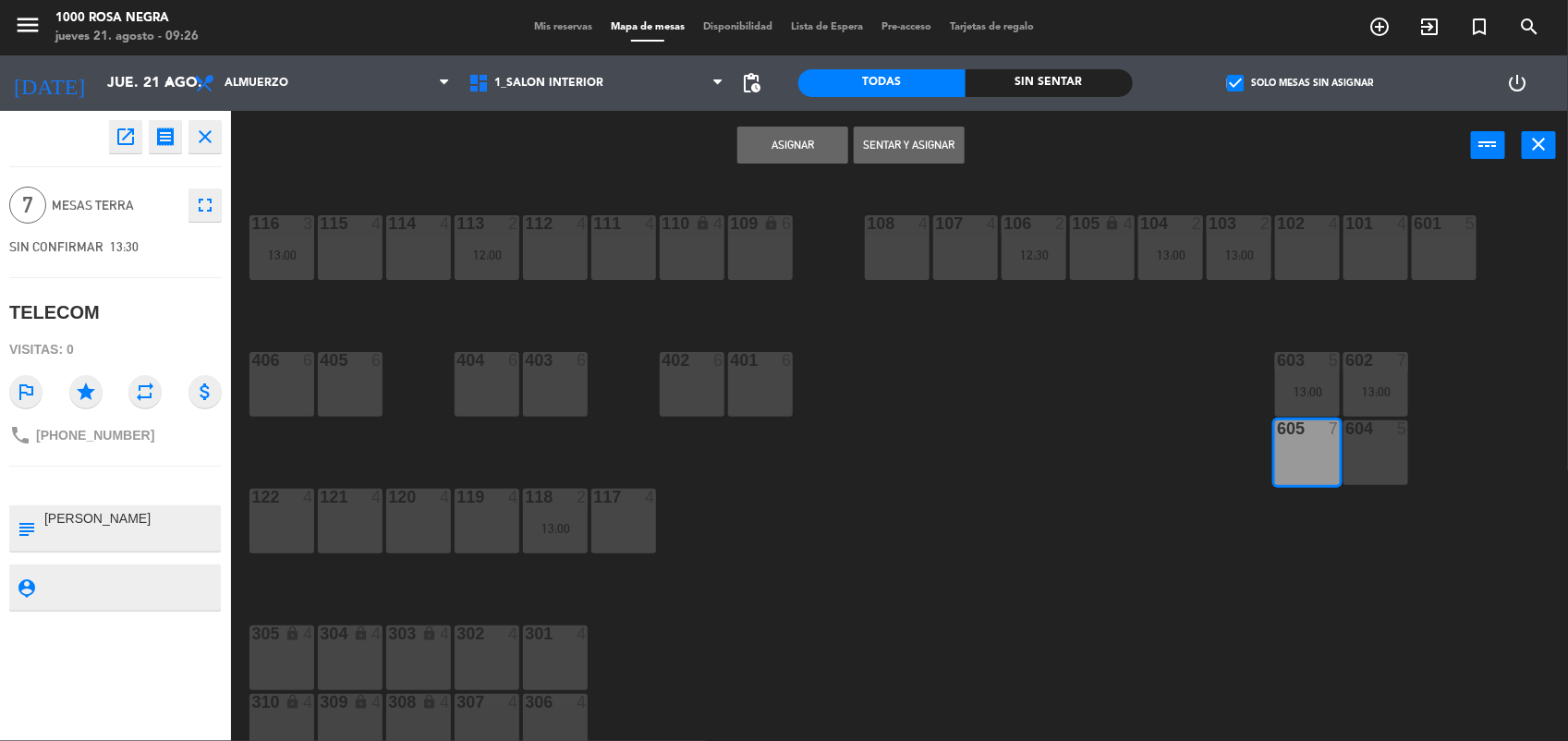
click at [769, 146] on button "Asignar" at bounding box center [792, 146] width 110 height 37
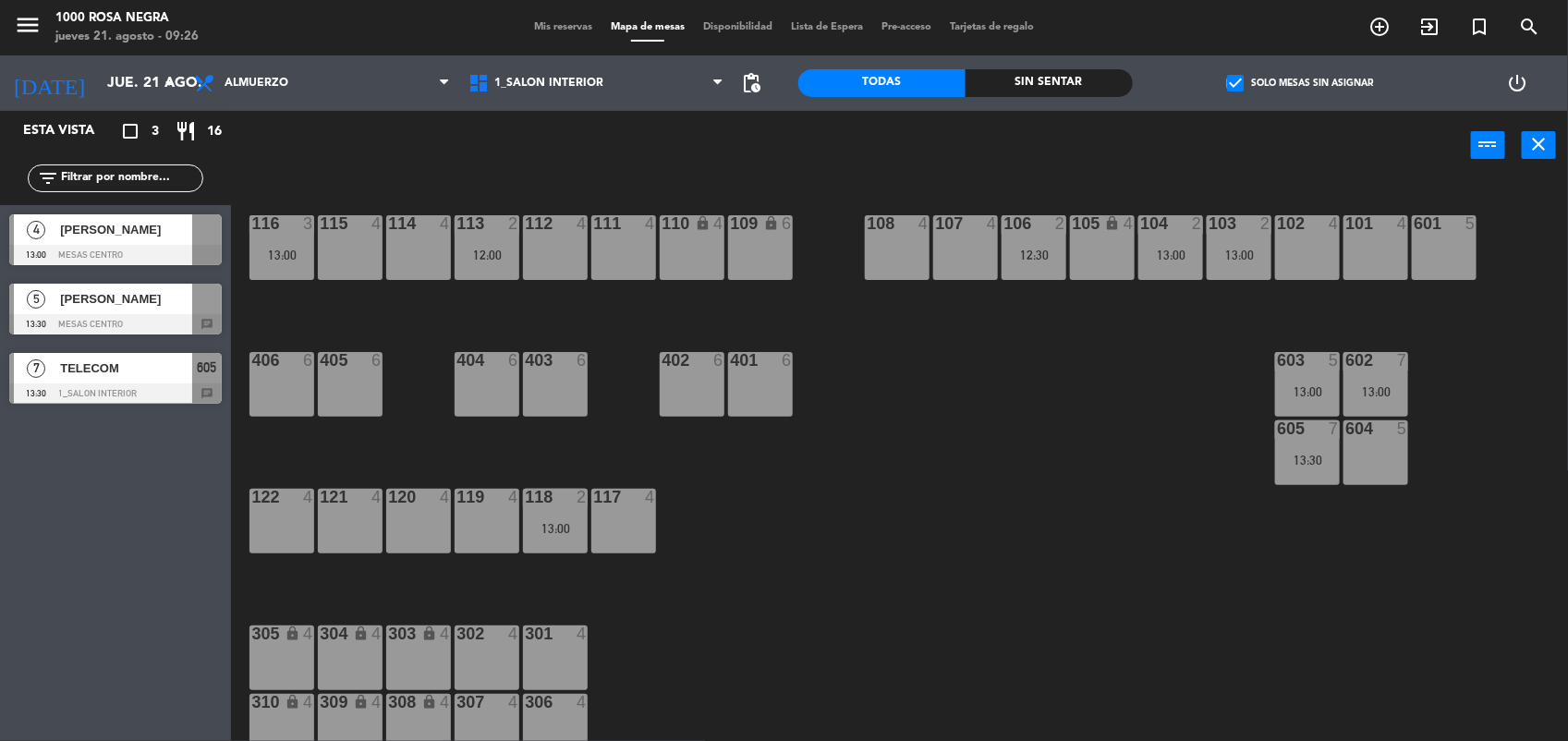
click at [164, 289] on span "[PERSON_NAME]" at bounding box center [125, 299] width 132 height 20
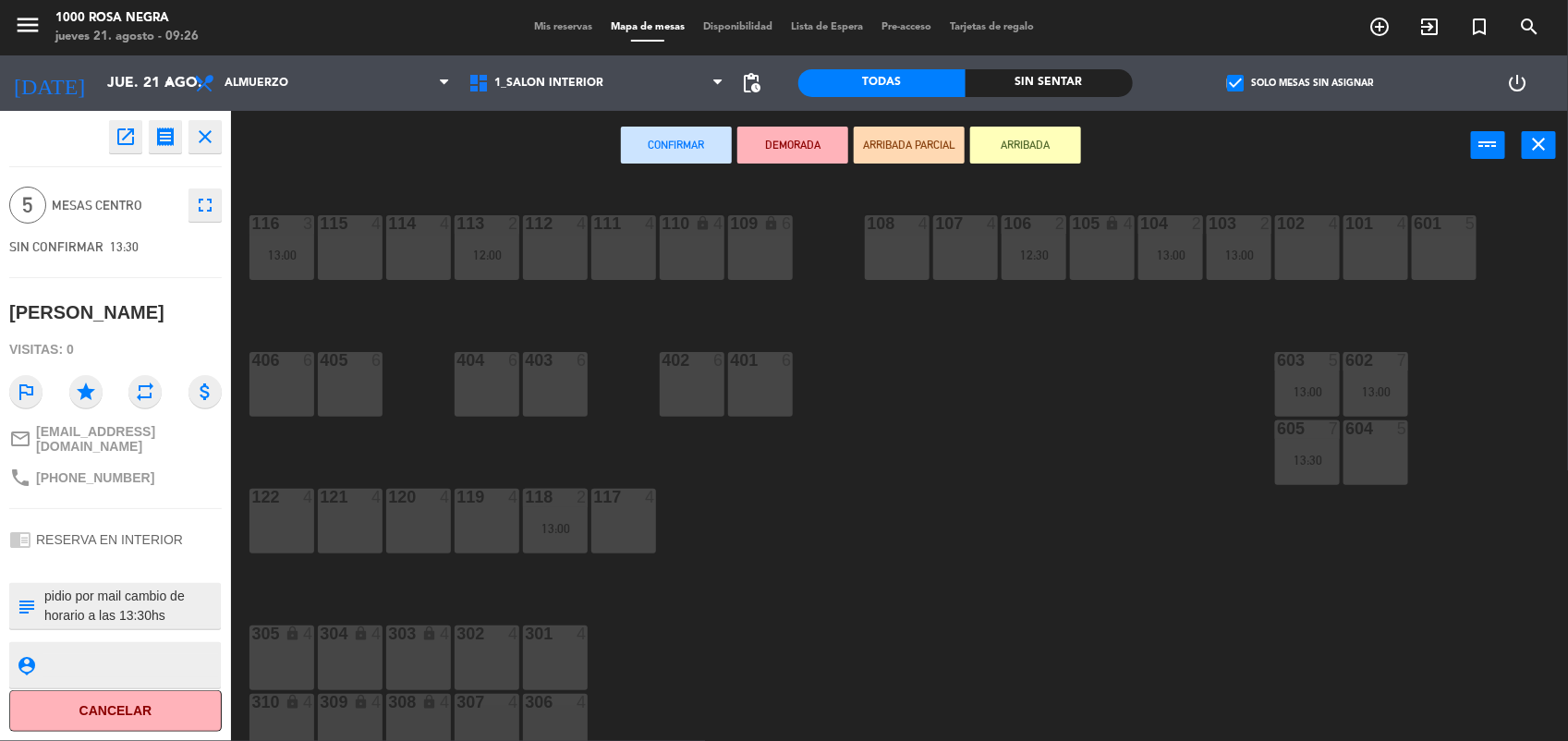
click at [1356, 463] on div "604 5" at bounding box center [1376, 453] width 65 height 65
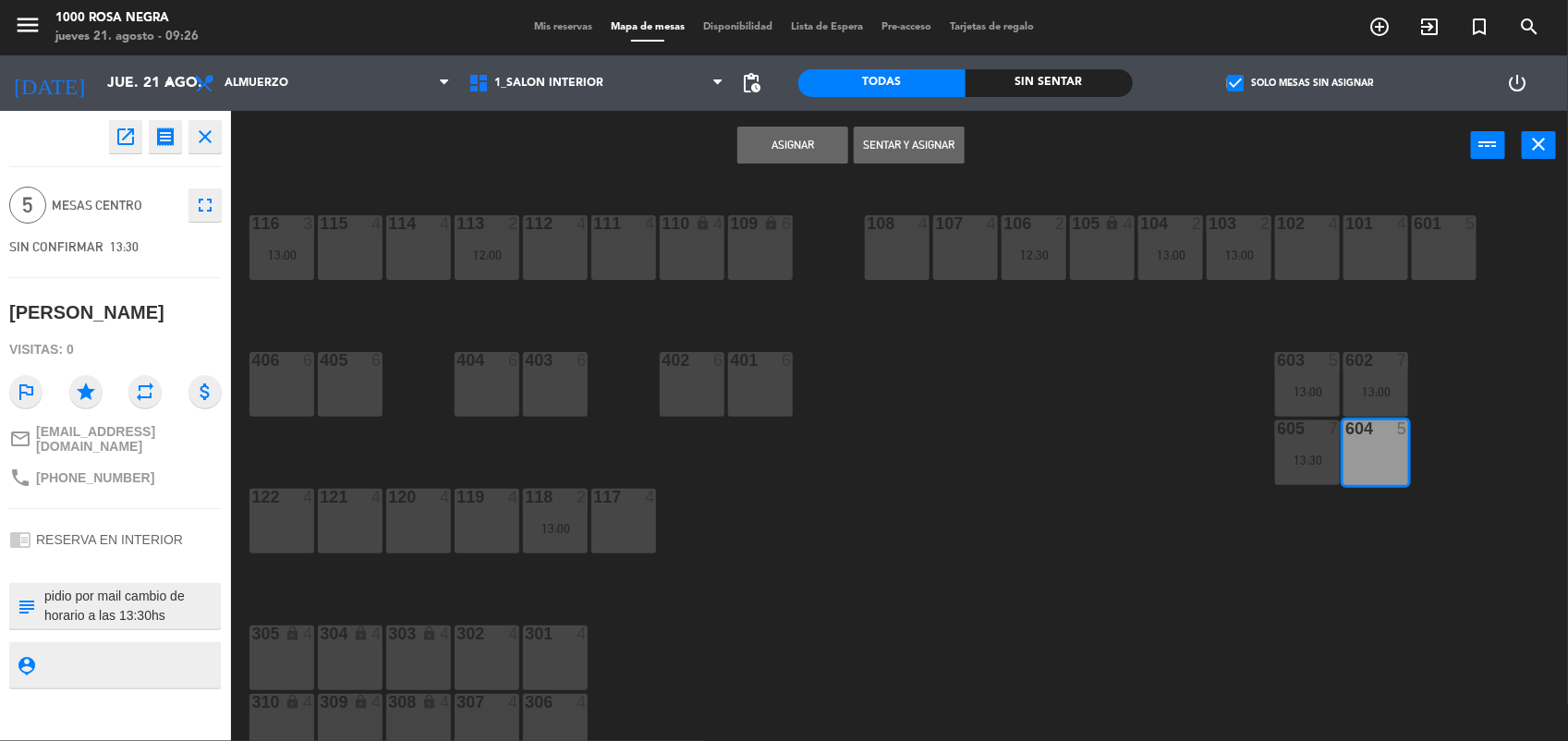
click at [763, 144] on button "Asignar" at bounding box center [792, 146] width 110 height 37
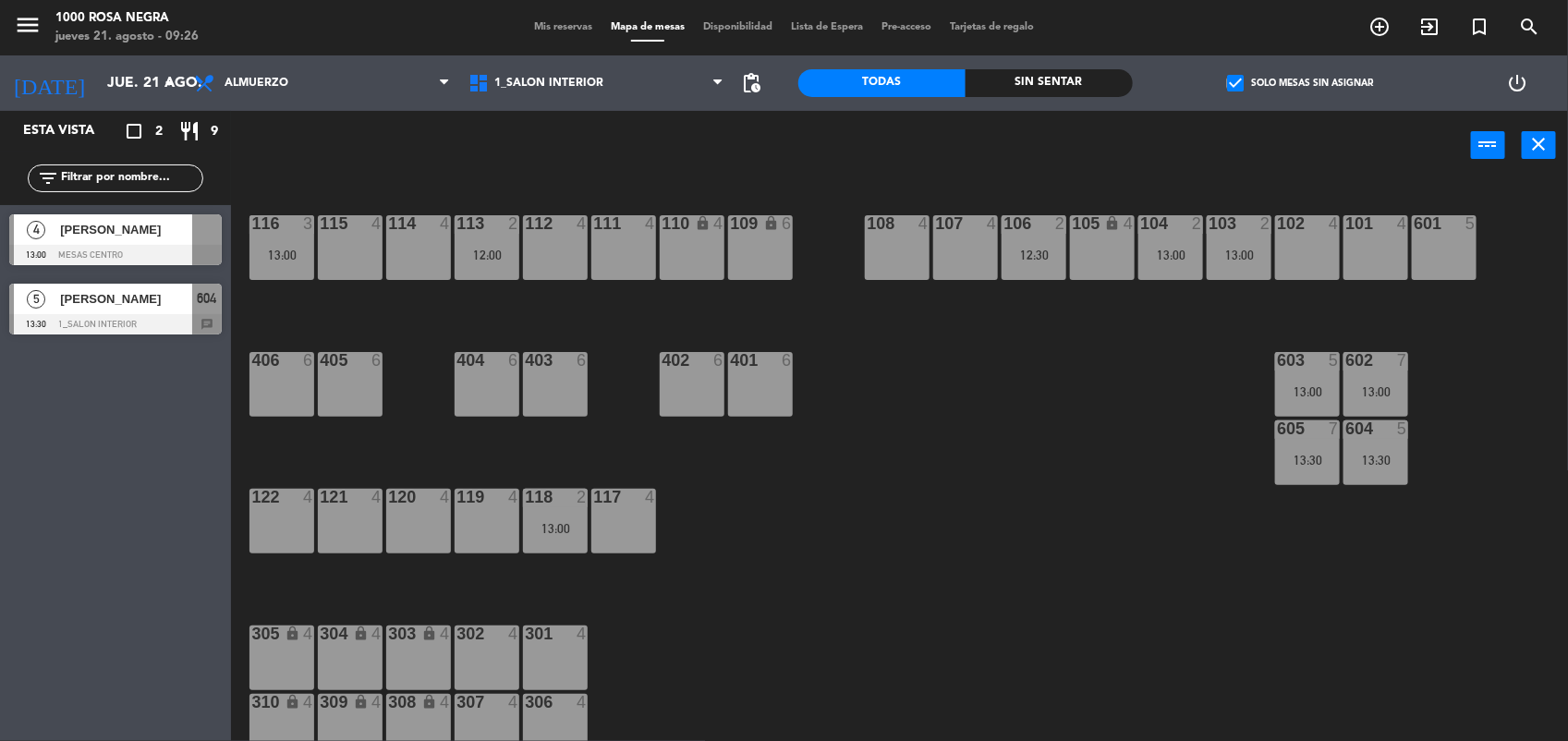
click at [110, 252] on div at bounding box center [114, 255] width 212 height 21
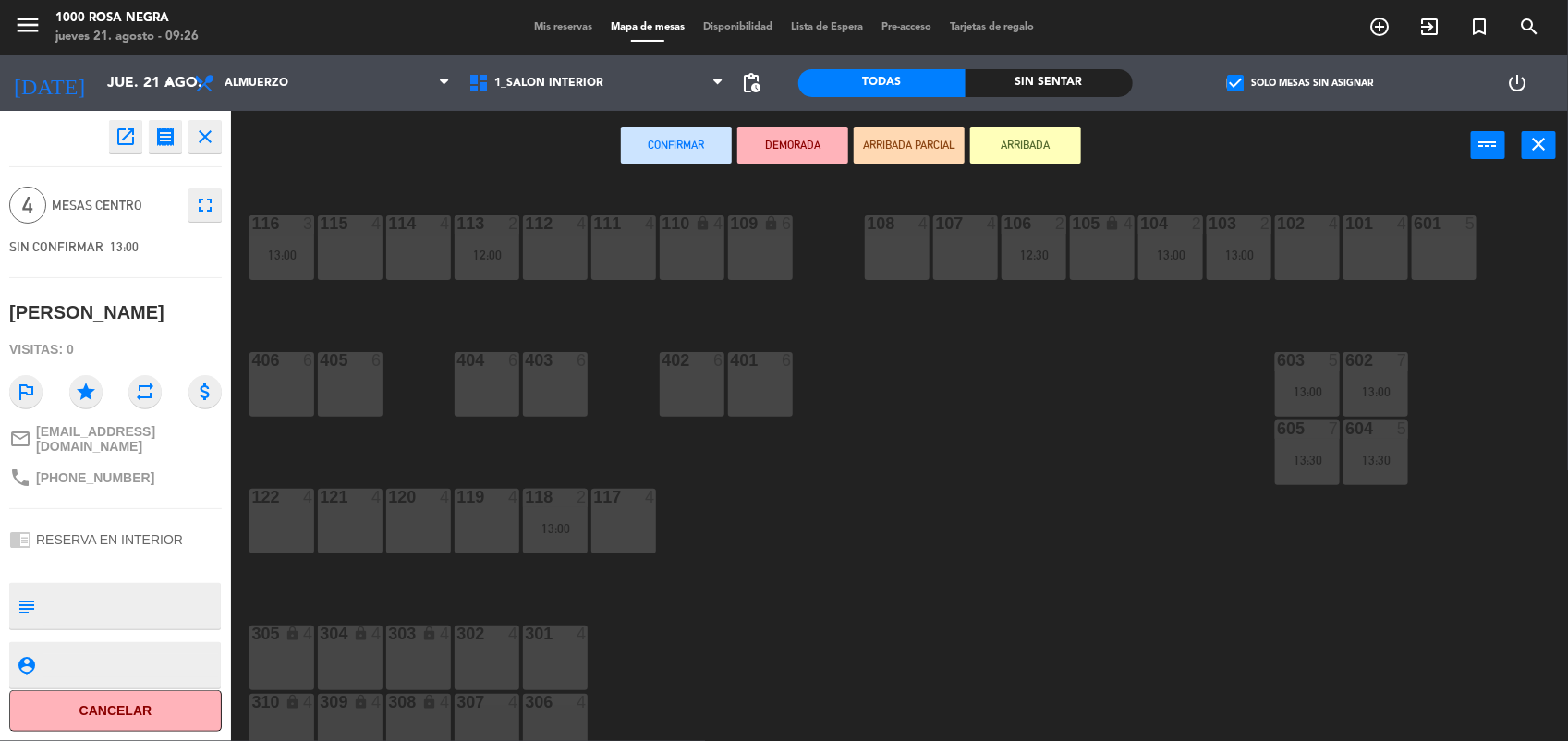
click at [414, 255] on div "114 4" at bounding box center [418, 247] width 65 height 65
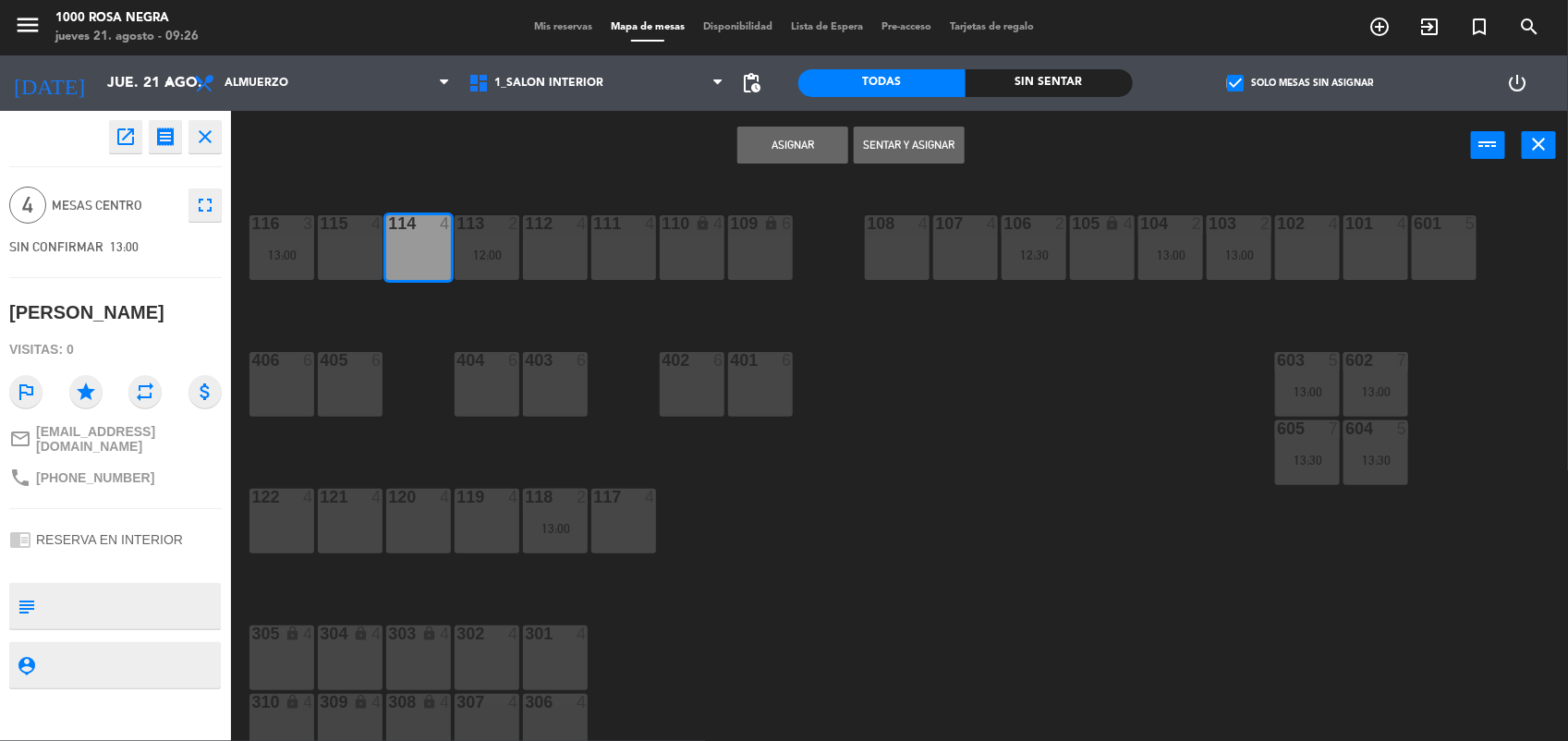
click at [793, 146] on button "Asignar" at bounding box center [792, 146] width 110 height 37
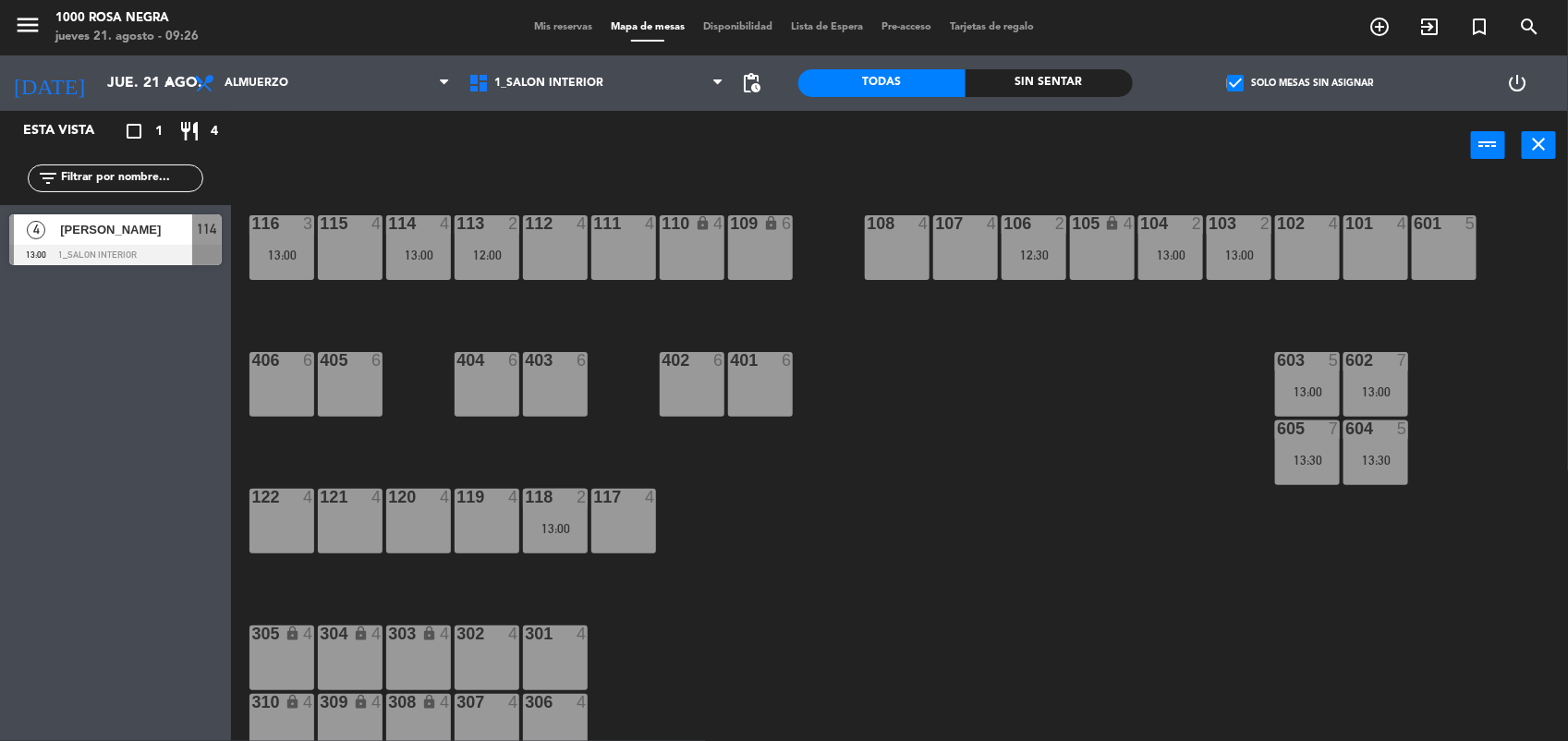
click at [892, 542] on div "116 3 13:00 115 4 114 4 13:00 113 2 12:00 112 4 111 4 110 lock 4 109 lock 6 108…" at bounding box center [907, 463] width 1322 height 561
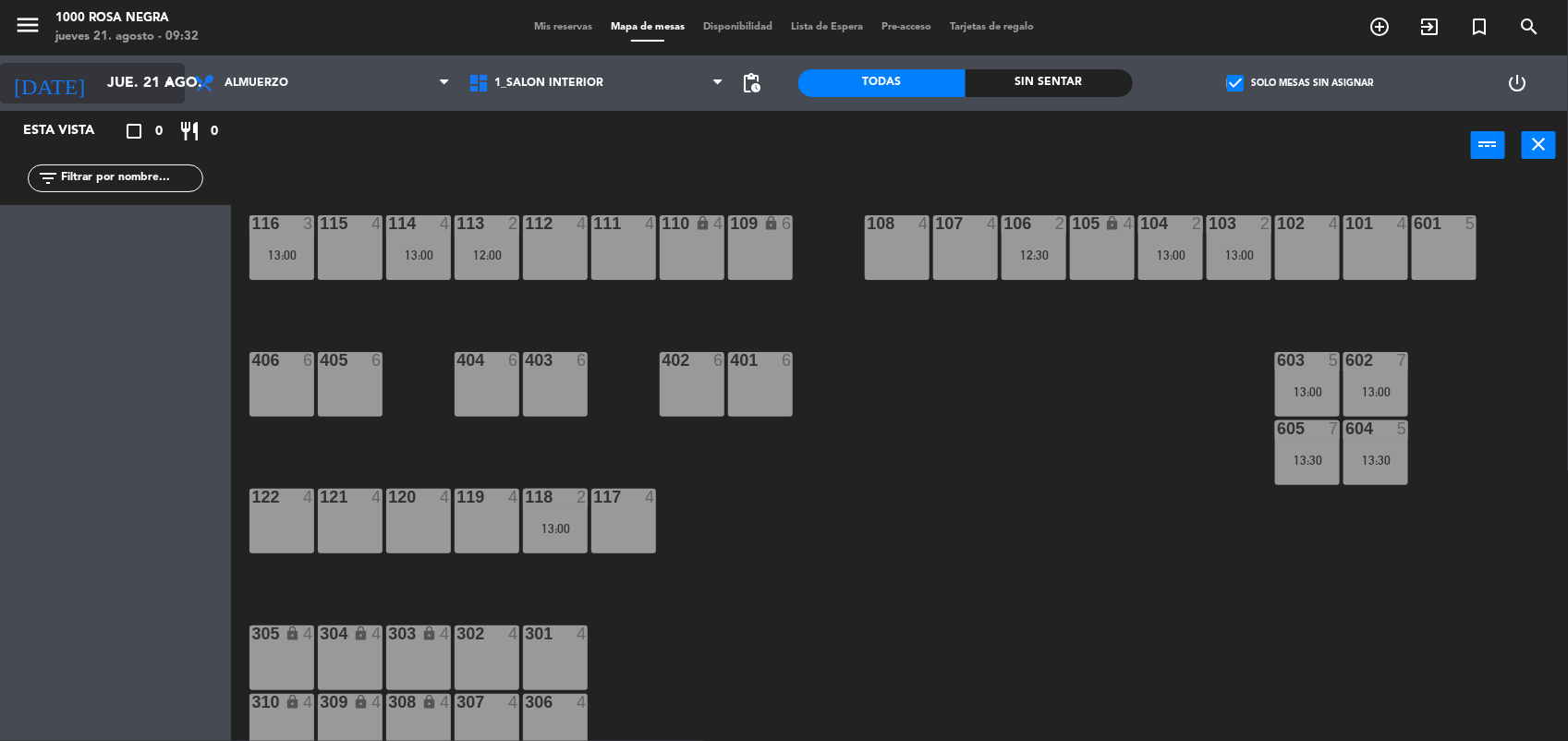
click at [173, 67] on input "jue. 21 ago." at bounding box center [195, 83] width 195 height 36
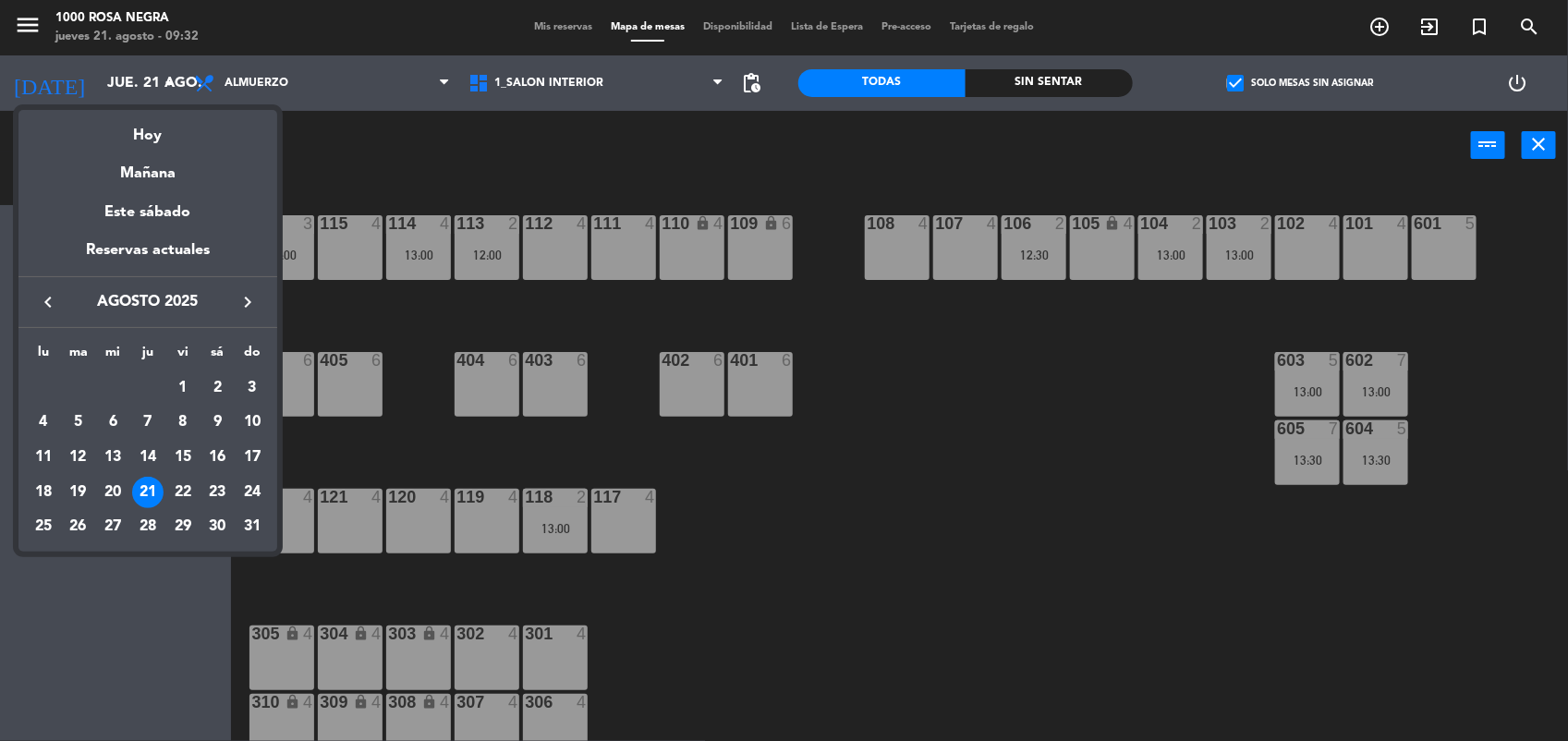
click at [246, 302] on icon "keyboard_arrow_right" at bounding box center [247, 302] width 22 height 22
click at [252, 449] on div "14" at bounding box center [252, 458] width 31 height 31
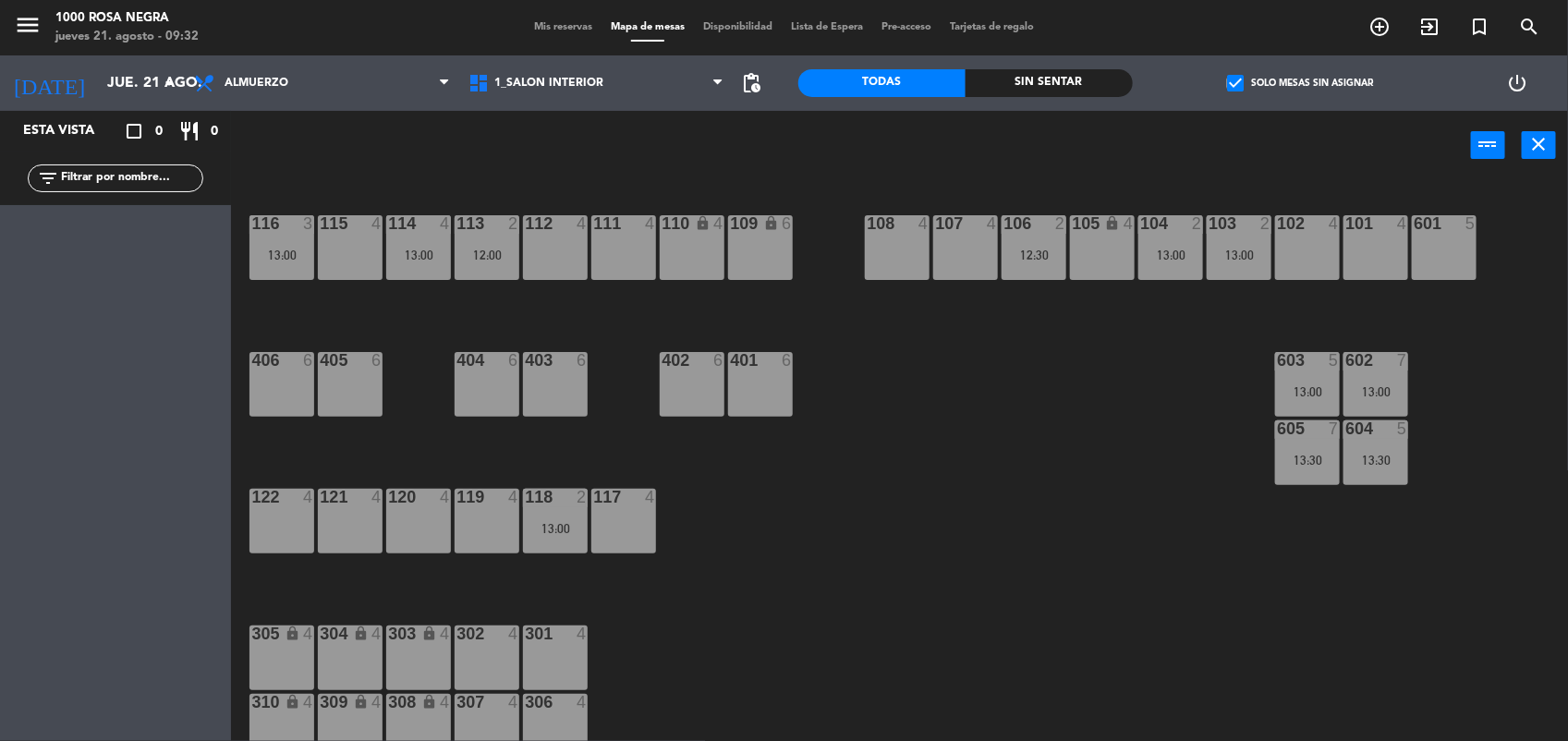
type input "dom. [DATE]"
